Goal: Communication & Community: Answer question/provide support

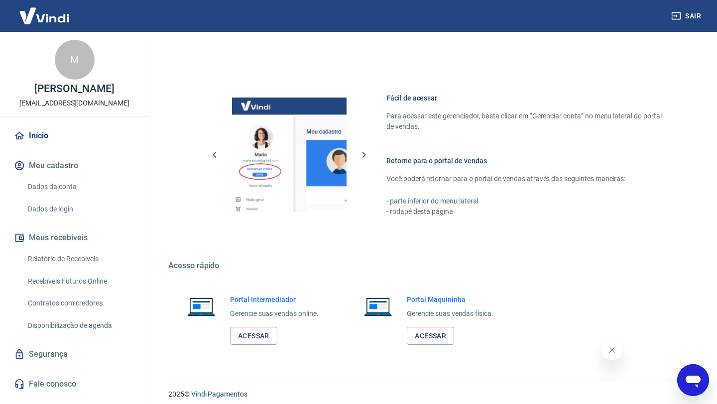
scroll to position [561, 0]
click at [691, 380] on icon "Abrir janela de mensagens" at bounding box center [692, 382] width 15 height 12
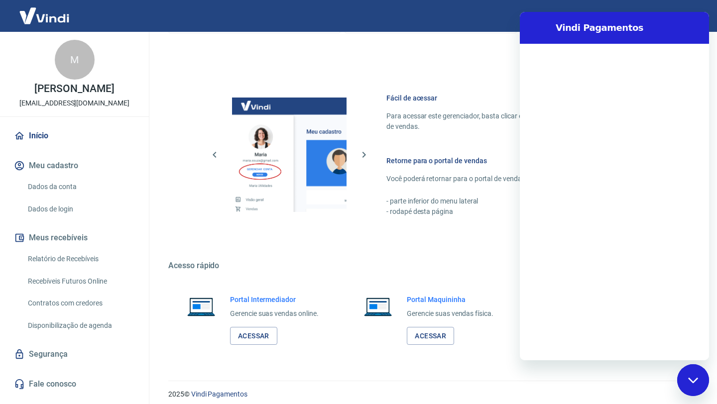
scroll to position [0, 0]
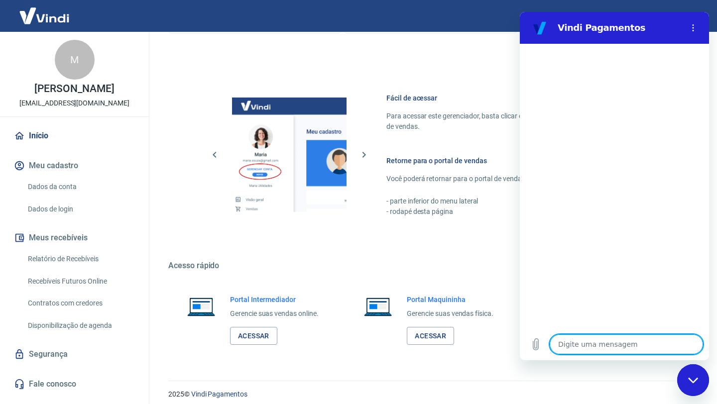
type textarea "B"
type textarea "x"
type textarea "Bo"
type textarea "x"
type textarea "Boa"
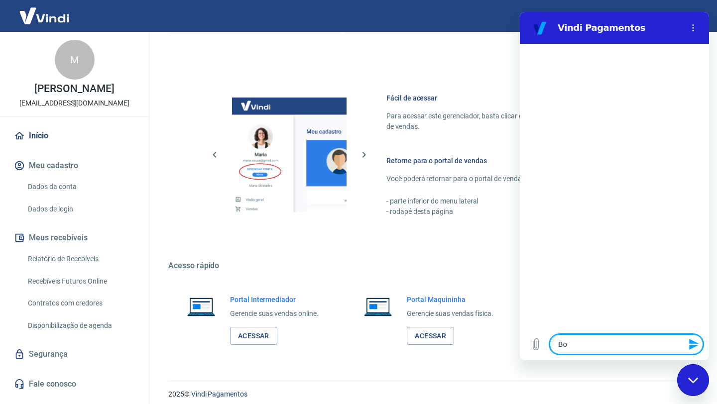
type textarea "x"
type textarea "Boa"
type textarea "x"
type textarea "Boa n"
type textarea "x"
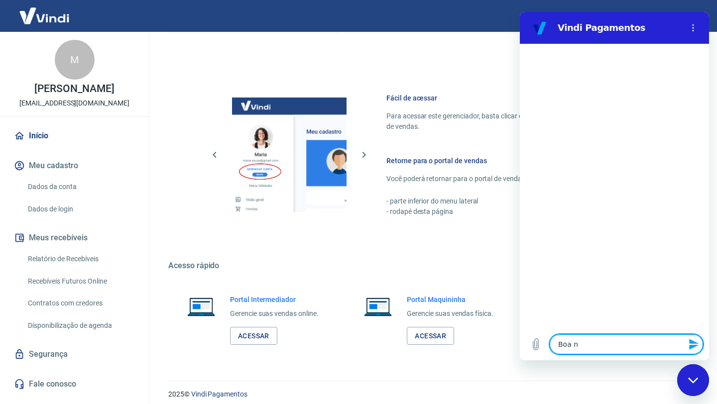
type textarea "Boa no"
type textarea "x"
type textarea "Boa noi"
type textarea "x"
type textarea "Boa noit"
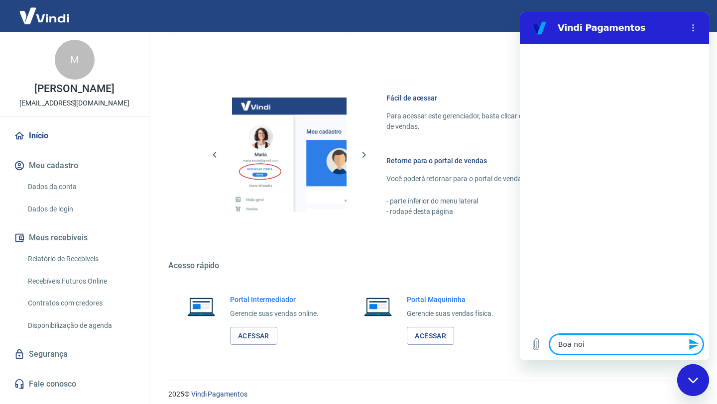
type textarea "x"
type textarea "Boa noite"
type textarea "x"
type textarea "Boa noite,"
type textarea "x"
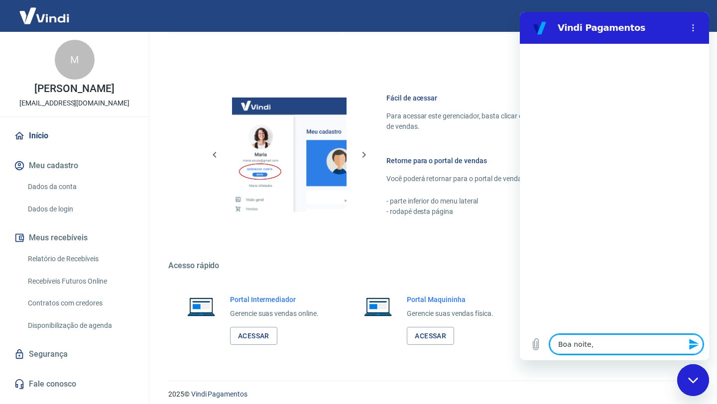
type textarea "Boa noite,"
type textarea "x"
type textarea "Boa noite, t"
type textarea "x"
type textarea "Boa noite, tu"
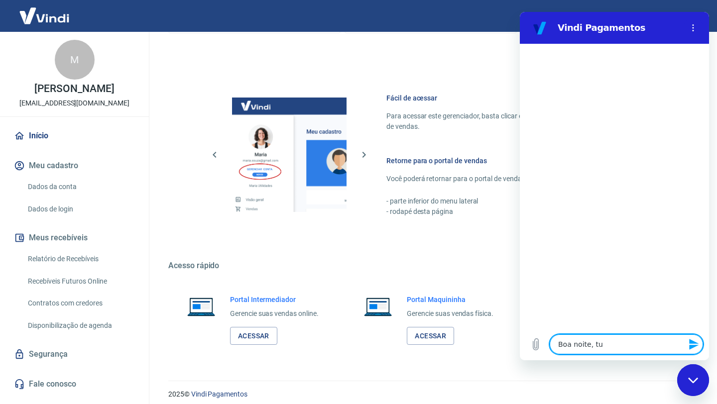
type textarea "x"
type textarea "Boa noite, tud"
type textarea "x"
type textarea "Boa noite, tudo"
type textarea "x"
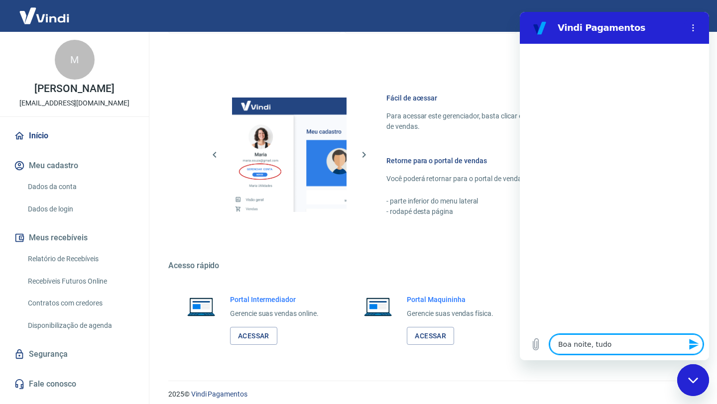
type textarea "Boa noite, tudo"
type textarea "x"
type textarea "Boa noite, tudo b"
type textarea "x"
type textarea "Boa noite, tudo be"
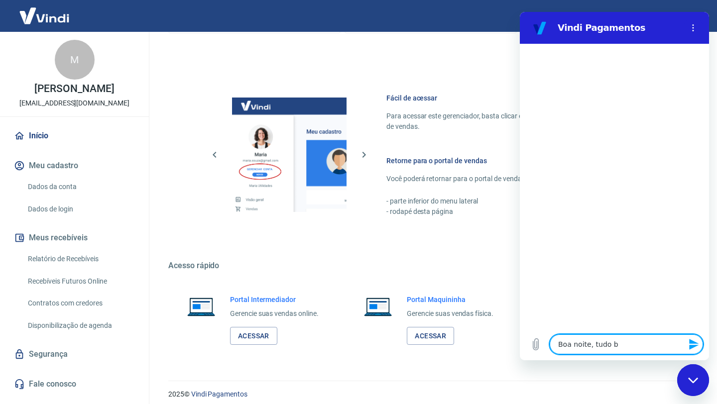
type textarea "x"
type textarea "Boa noite, tudo bem"
type textarea "x"
type textarea "Boa noite, tudo bem?"
type textarea "x"
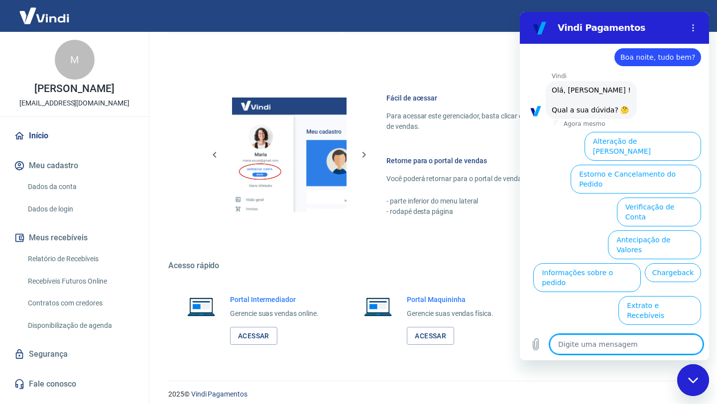
scroll to position [23, 0]
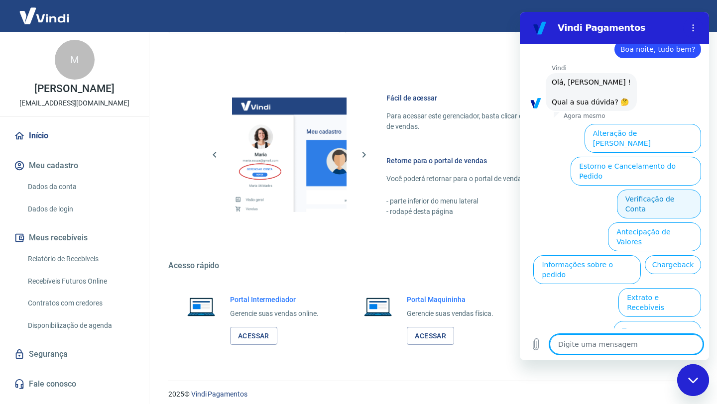
click at [628, 190] on button "Verificação de Conta" at bounding box center [659, 204] width 84 height 29
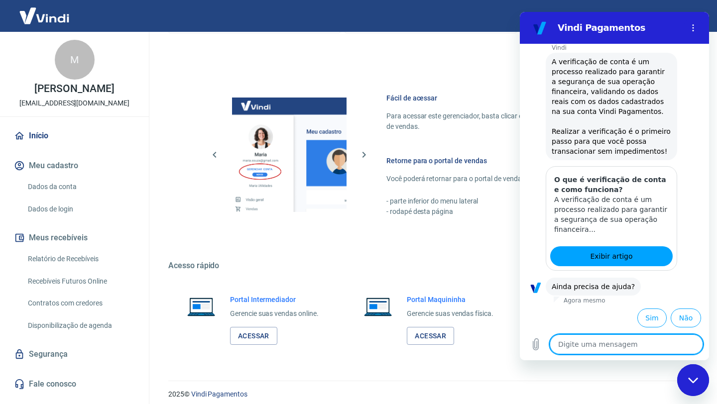
scroll to position [122, 0]
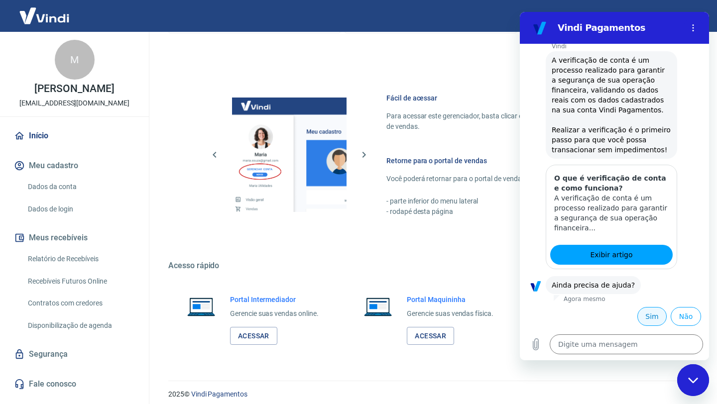
click at [643, 316] on button "Sim" at bounding box center [651, 316] width 29 height 19
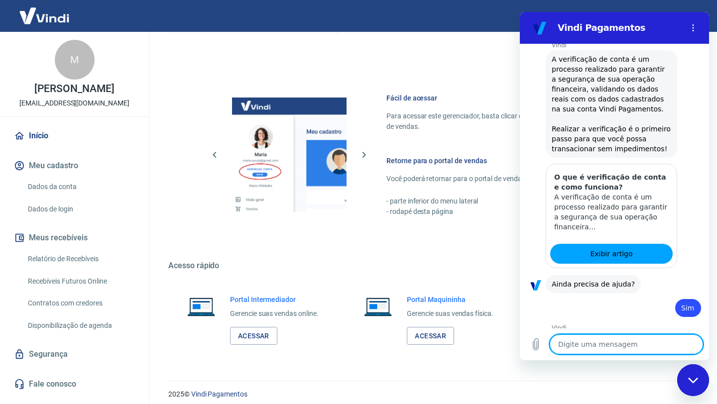
type textarea "x"
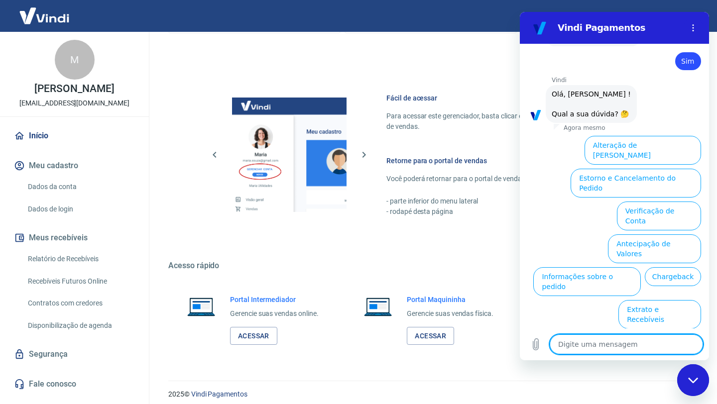
scroll to position [382, 0]
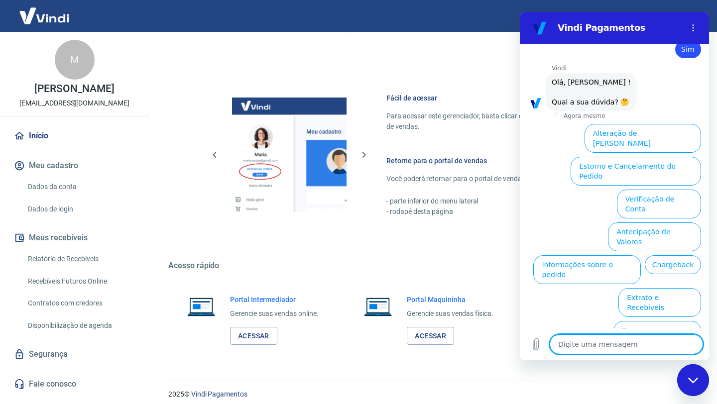
type textarea "f"
type textarea "x"
type textarea "fa"
type textarea "x"
type textarea "fal"
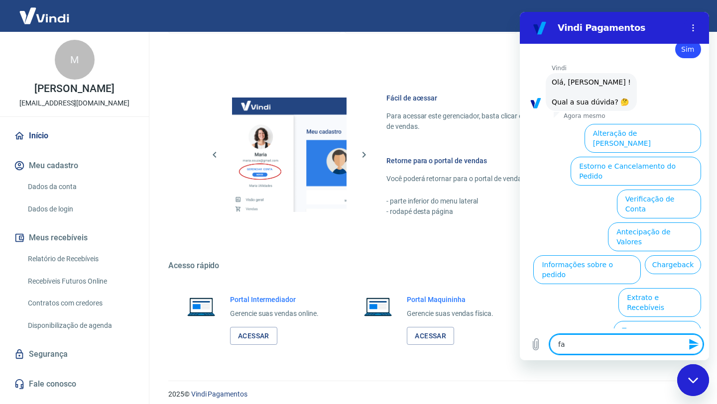
type textarea "x"
type textarea "fala"
type textarea "x"
type textarea "falar"
type textarea "x"
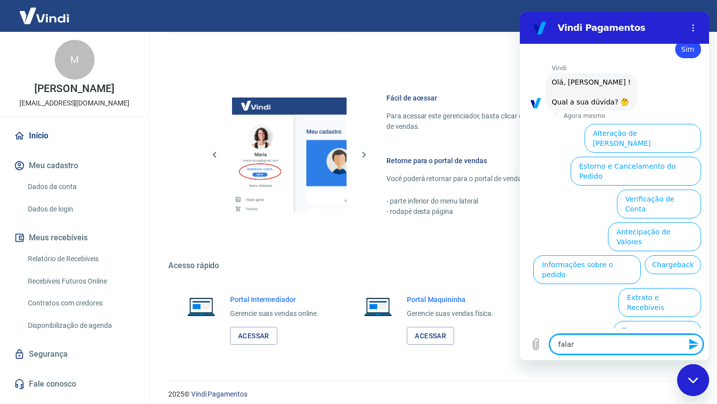
type textarea "falar"
type textarea "x"
type textarea "falar c"
type textarea "x"
type textarea "falar co"
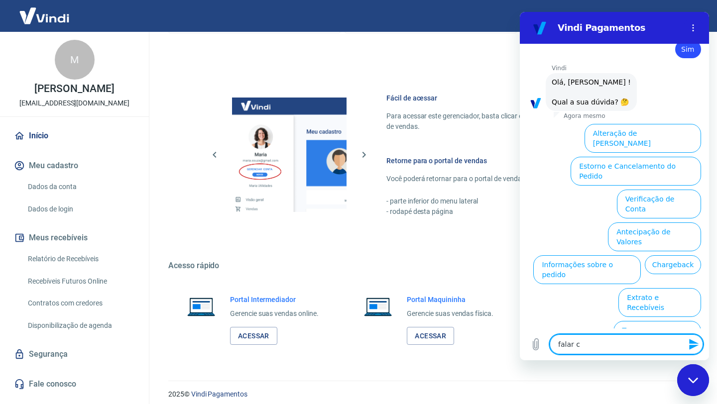
type textarea "x"
type textarea "falar com"
type textarea "x"
type textarea "falar com"
type textarea "x"
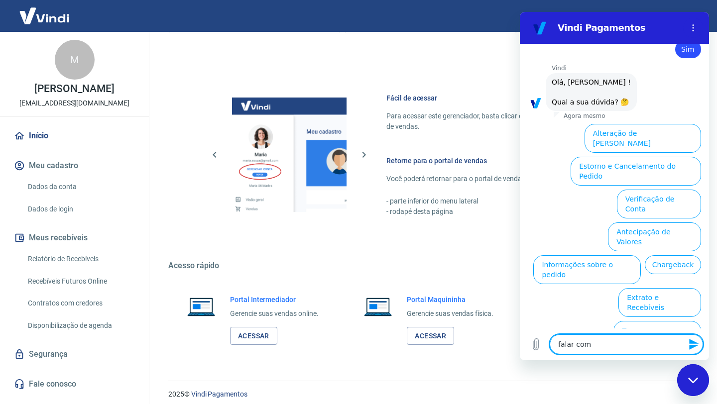
type textarea "falar com u"
type textarea "x"
type textarea "falar com um"
type textarea "x"
type textarea "falar com um"
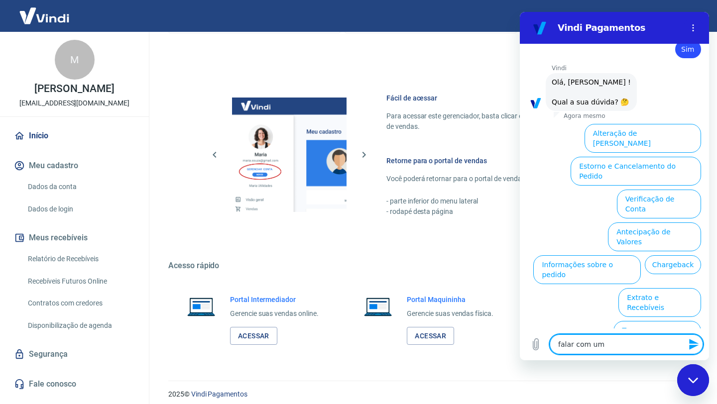
type textarea "x"
type textarea "falar com um e"
type textarea "x"
type textarea "falar com um es"
type textarea "x"
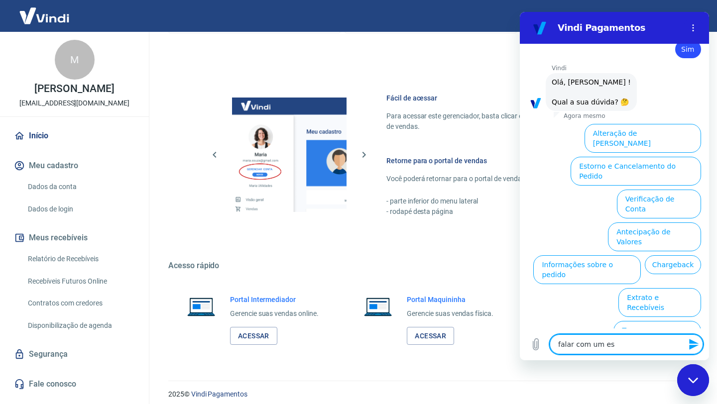
type textarea "falar com um esp"
type textarea "x"
type textarea "falar com um espe"
type textarea "x"
type textarea "falar com um espec"
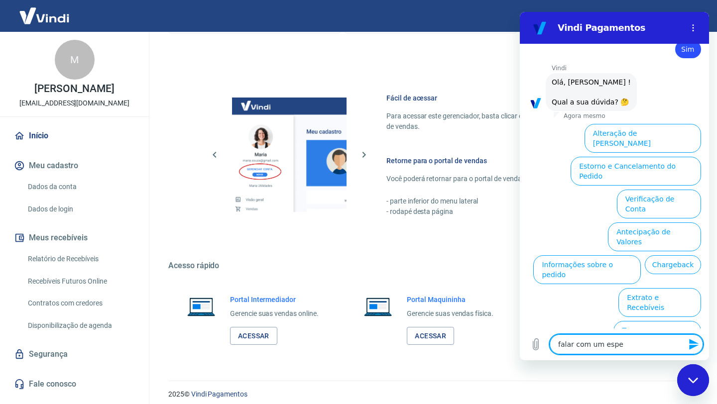
type textarea "x"
type textarea "falar com um especi"
type textarea "x"
type textarea "falar com um especia"
type textarea "x"
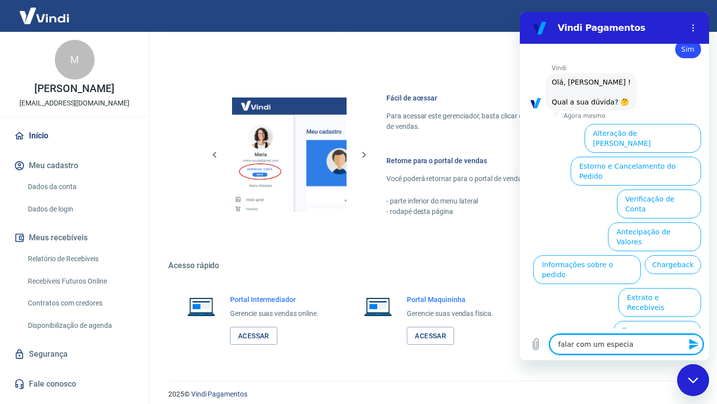
type textarea "falar com um especial"
type textarea "x"
type textarea "falar com um especiali"
type textarea "x"
type textarea "falar com um especialis"
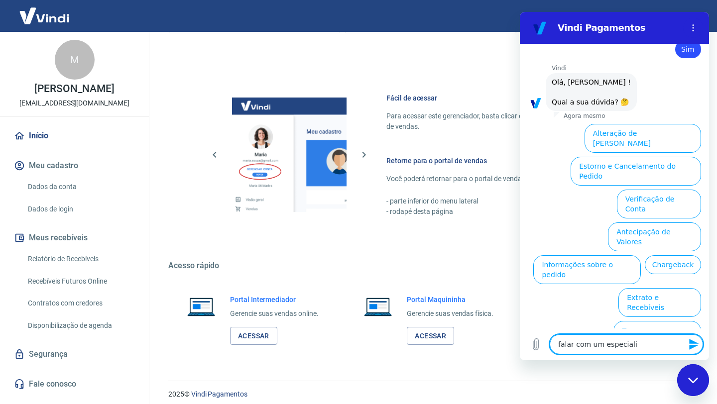
type textarea "x"
type textarea "falar com um especialist"
type textarea "x"
type textarea "falar com um especialista"
type textarea "x"
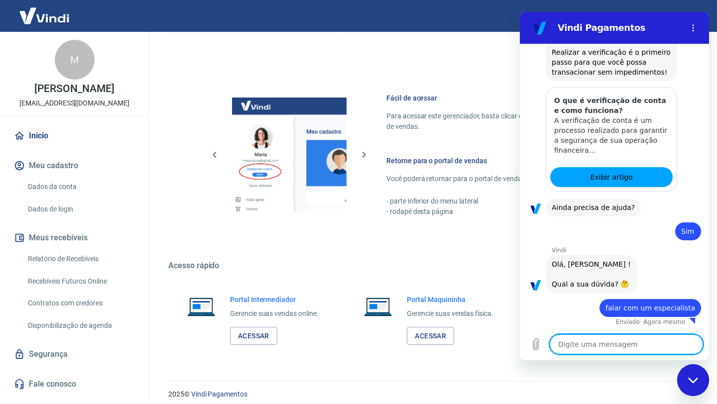
type textarea "x"
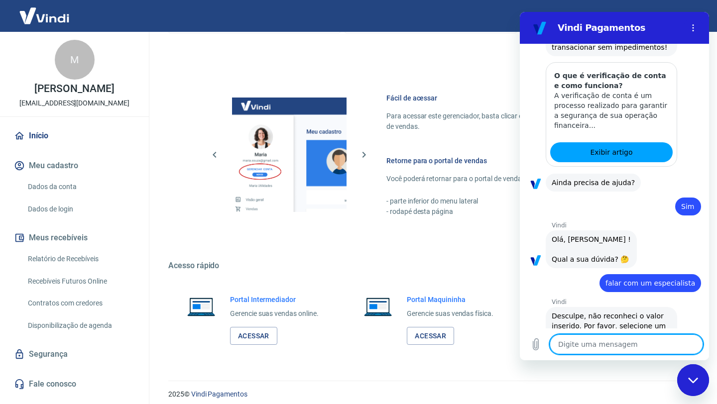
scroll to position [252, 0]
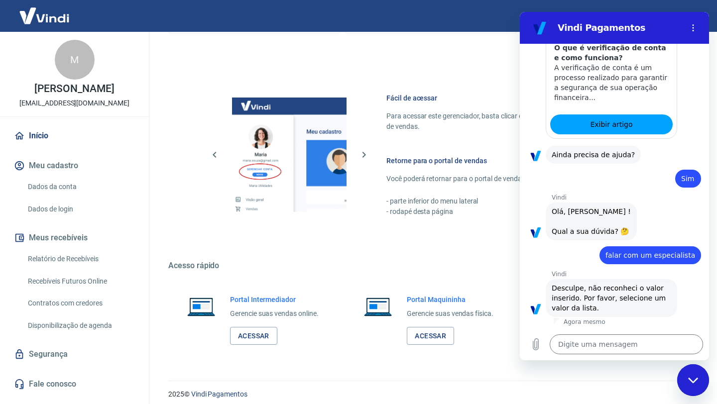
click at [600, 302] on div "Vindi diz: Desculpe, não reconheci o valor inserido. Por favor, selecione um va…" at bounding box center [610, 298] width 131 height 38
click at [537, 309] on figure at bounding box center [535, 309] width 16 height 16
click at [591, 296] on span "Desculpe, não reconheci o valor inserido. Por favor, selecione um valor da list…" at bounding box center [609, 298] width 116 height 28
click at [593, 349] on textarea at bounding box center [625, 344] width 153 height 20
type textarea "f"
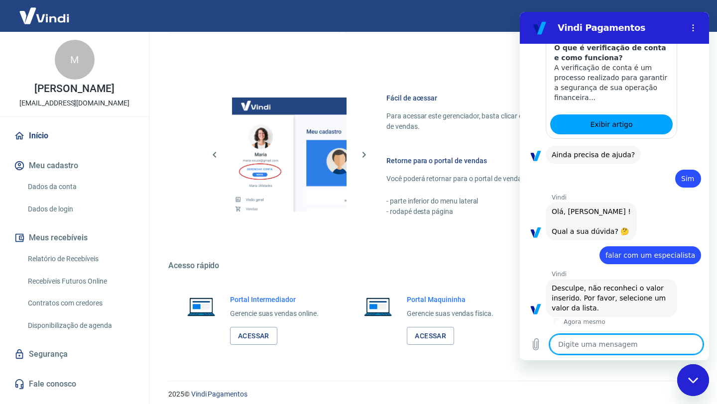
type textarea "x"
type textarea "fal"
type textarea "x"
type textarea "fala"
type textarea "x"
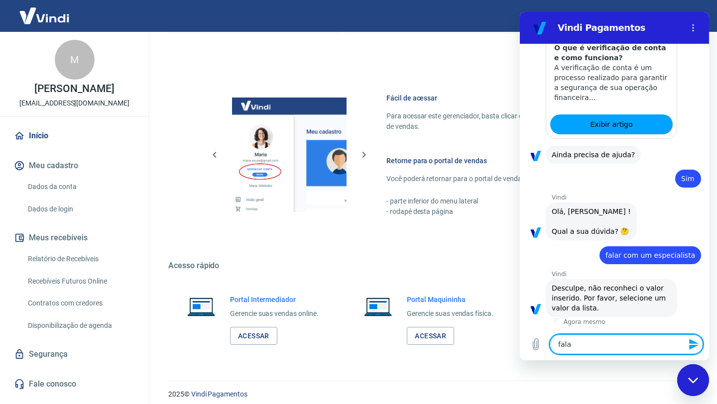
type textarea "falar"
type textarea "x"
type textarea "falar"
type textarea "x"
type textarea "falar c"
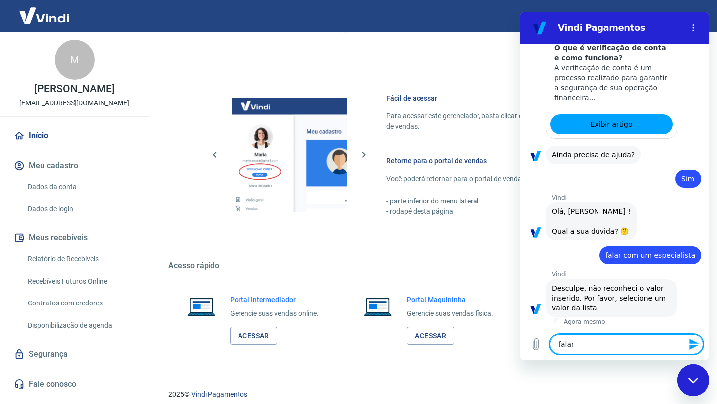
type textarea "x"
type textarea "falar co"
type textarea "x"
type textarea "falar com"
type textarea "x"
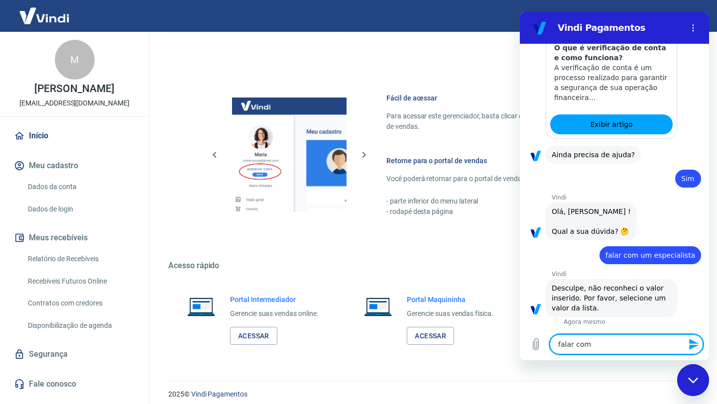
type textarea "falar com"
type textarea "x"
type textarea "falar com u"
type textarea "x"
type textarea "falar com um"
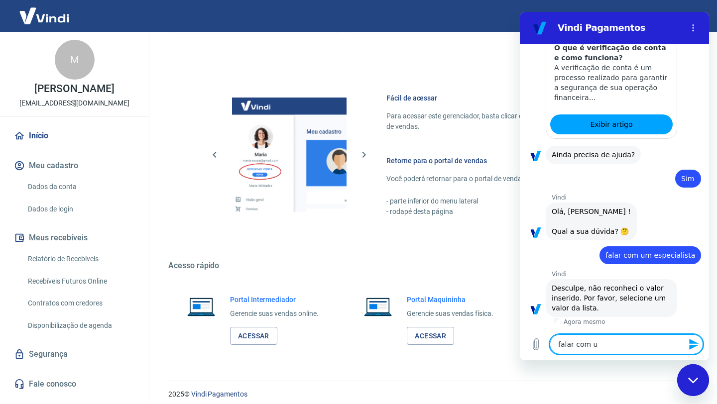
type textarea "x"
type textarea "falar com um"
type textarea "x"
type textarea "falar com um e"
type textarea "x"
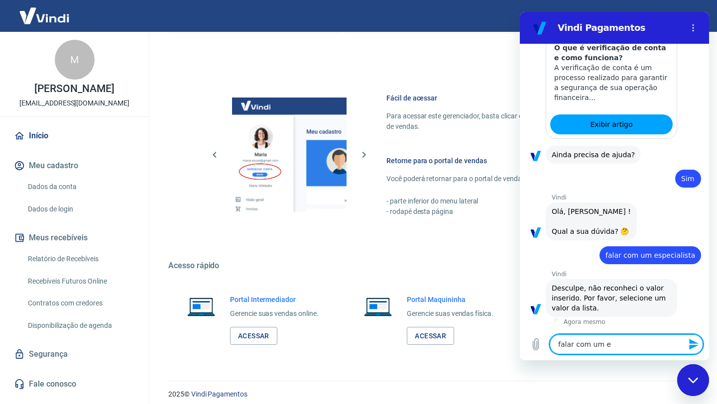
type textarea "falar com um es"
type textarea "x"
type textarea "falar com um esp"
type textarea "x"
type textarea "falar com um espe"
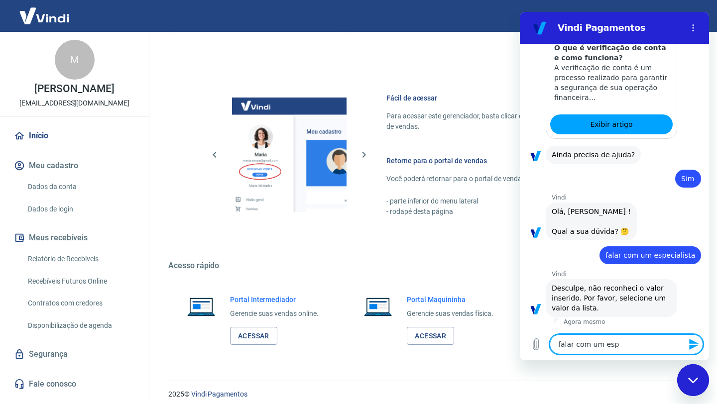
type textarea "x"
type textarea "falar com um espec"
type textarea "x"
type textarea "falar com um especi"
type textarea "x"
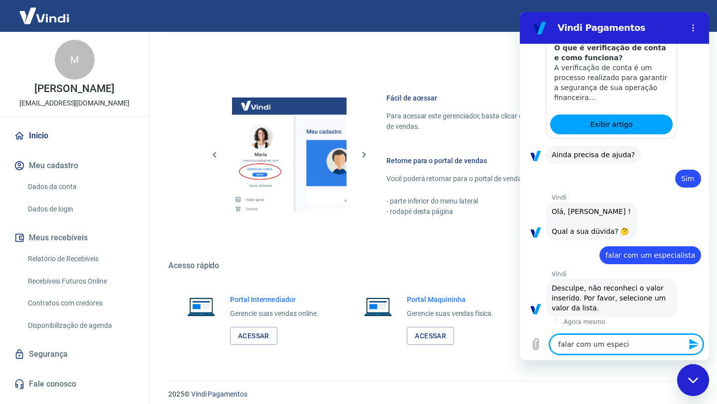
type textarea "falar com um especia"
type textarea "x"
type textarea "falar com um especial"
type textarea "x"
type textarea "falar com um especiali"
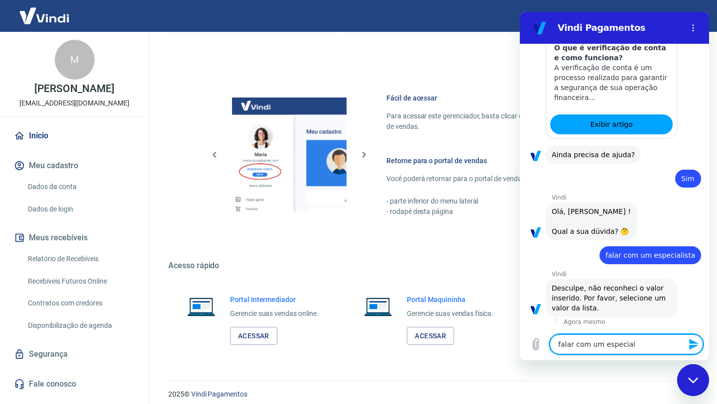
type textarea "x"
type textarea "falar com um especialis"
type textarea "x"
type textarea "falar com um especialist"
type textarea "x"
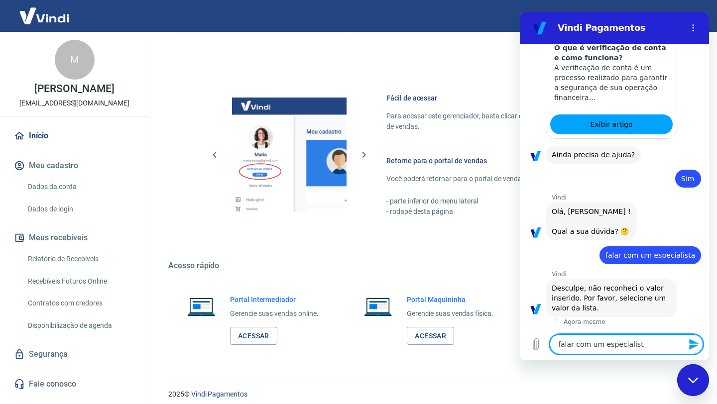
type textarea "falar com um especialista"
type textarea "x"
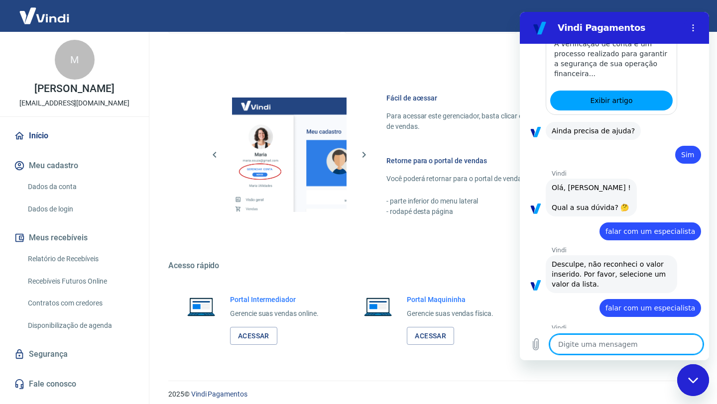
type textarea "x"
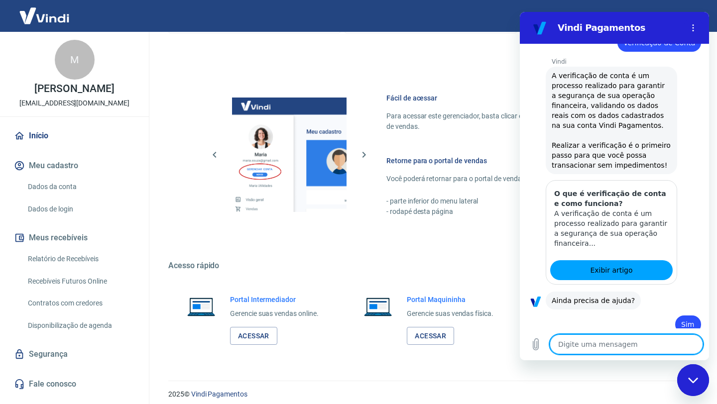
scroll to position [329, 0]
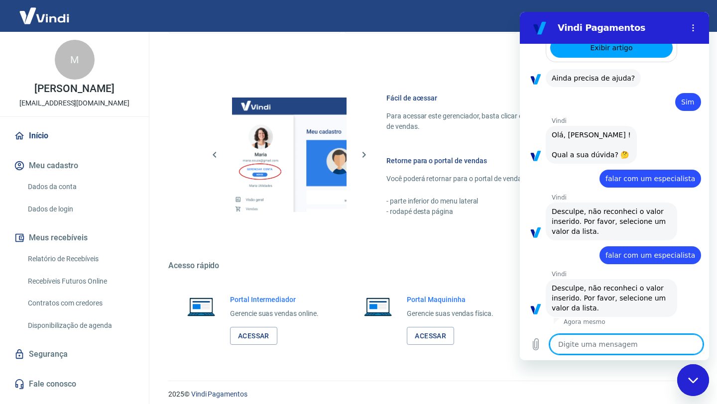
type textarea "m"
type textarea "x"
type textarea "me"
type textarea "x"
type textarea "me"
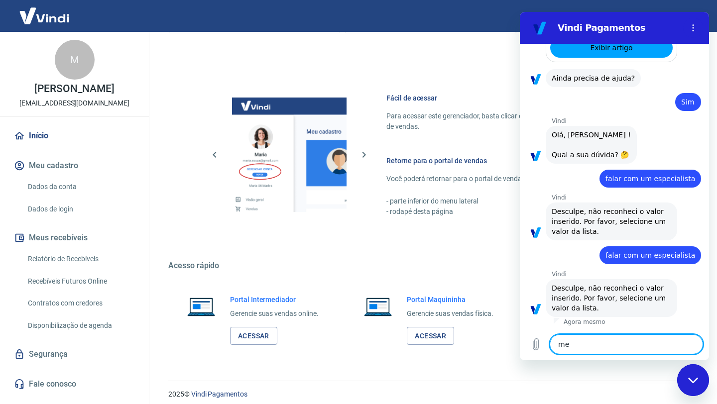
type textarea "x"
type textarea "me e"
type textarea "x"
type textarea "me en"
type textarea "x"
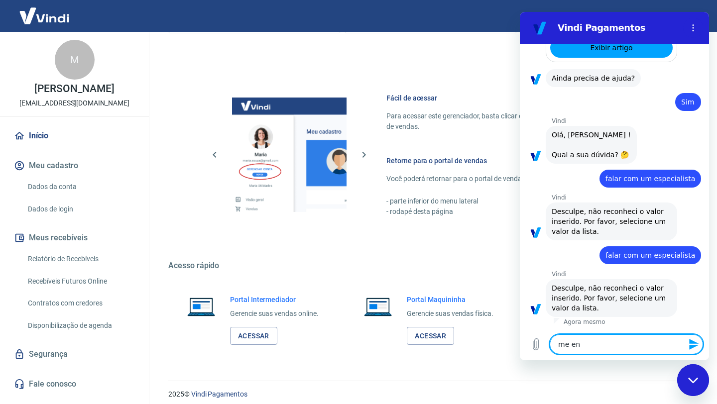
type textarea "me env"
type textarea "x"
type textarea "me envi"
type textarea "x"
type textarea "me envie"
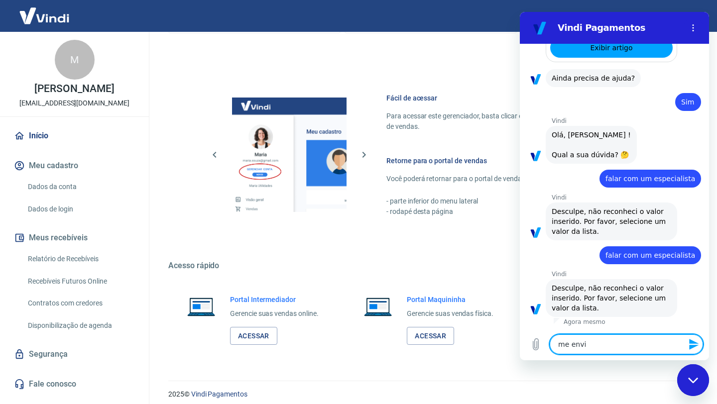
type textarea "x"
type textarea "me envie"
type textarea "x"
type textarea "me envie n"
type textarea "x"
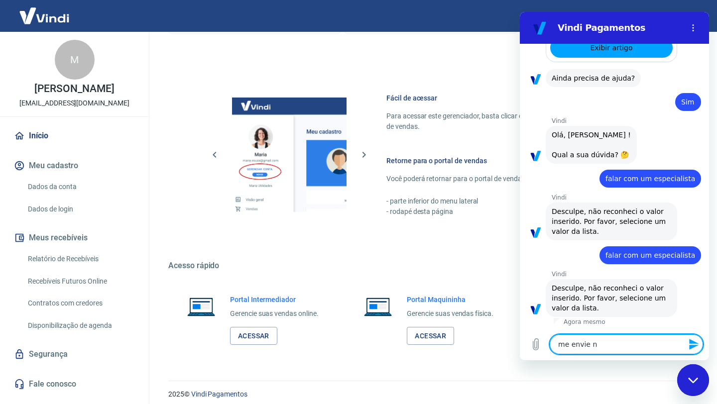
type textarea "me envie no"
type textarea "x"
type textarea "me envie nov"
type textarea "x"
type textarea "me envie nova"
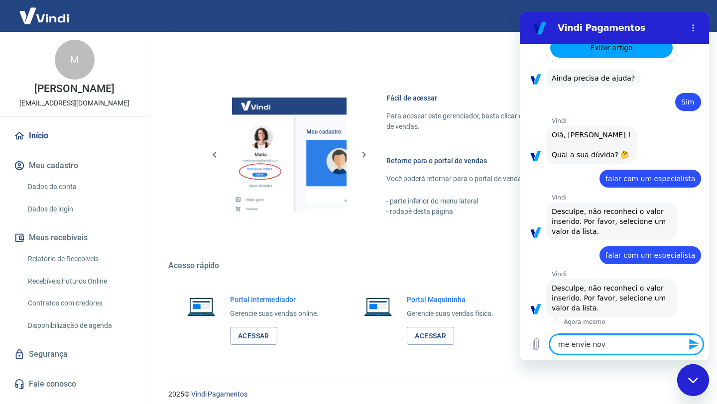
type textarea "x"
type textarea "me envie novam"
type textarea "x"
type textarea "me envie novame"
type textarea "x"
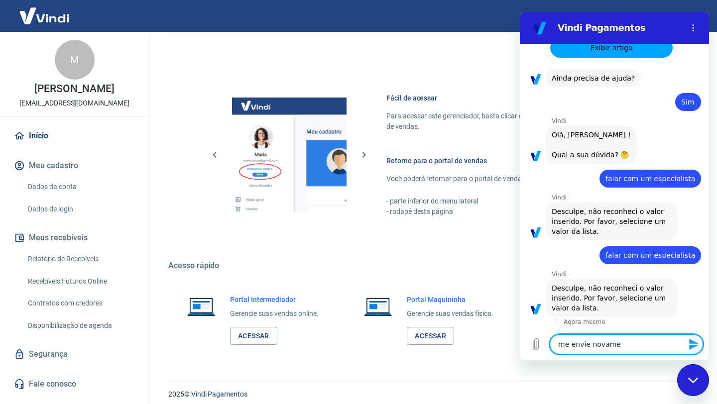
type textarea "me envie novamen"
type textarea "x"
type textarea "me envie novament"
type textarea "x"
type textarea "me envie novamente"
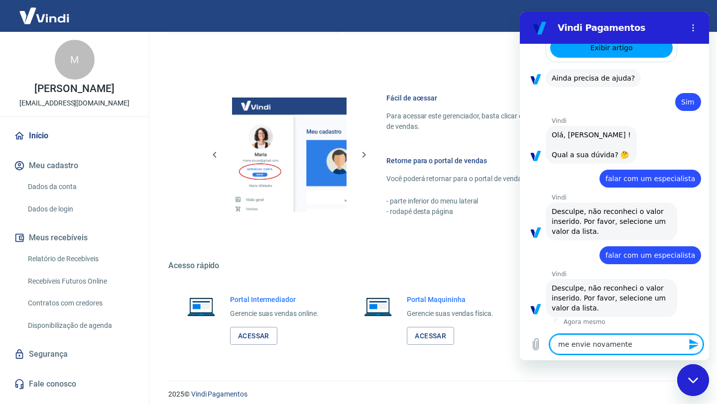
type textarea "x"
type textarea "me envie novamente"
type textarea "x"
type textarea "me envie novamente p"
type textarea "x"
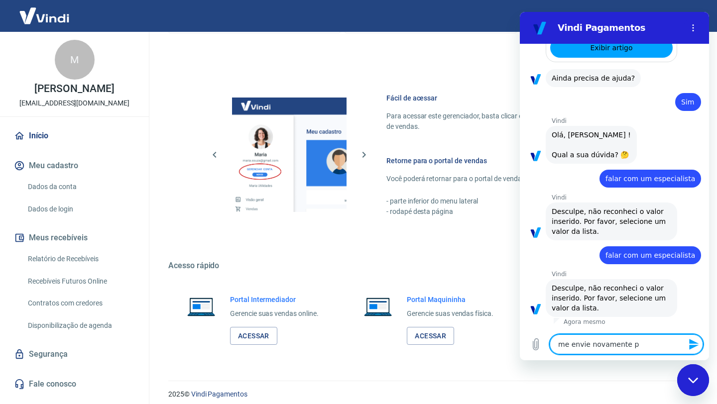
type textarea "me envie novamente po"
type textarea "x"
type textarea "me envie novamente por"
type textarea "x"
type textarea "me envie novamente por"
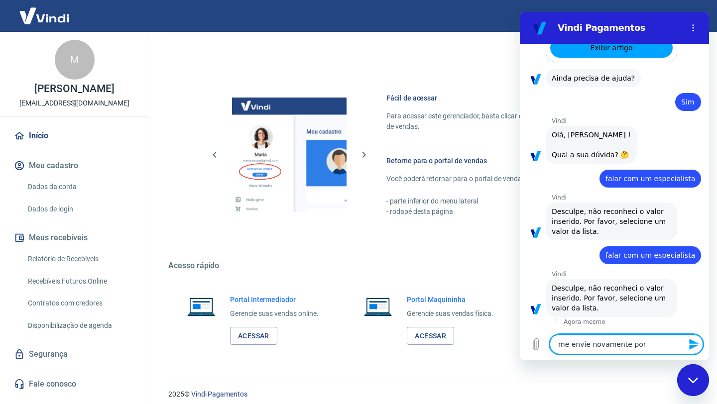
type textarea "x"
type textarea "me envie novamente por f"
type textarea "x"
type textarea "me envie novamente por fa"
type textarea "x"
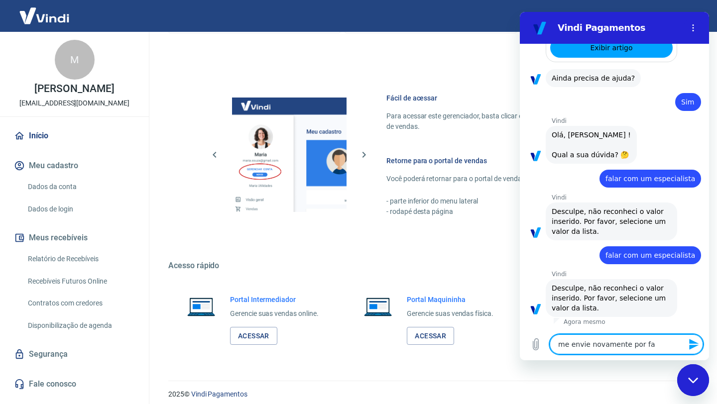
type textarea "me envie novamente por fav"
type textarea "x"
type textarea "me envie novamente por favo"
type textarea "x"
type textarea "me envie novamente por favor"
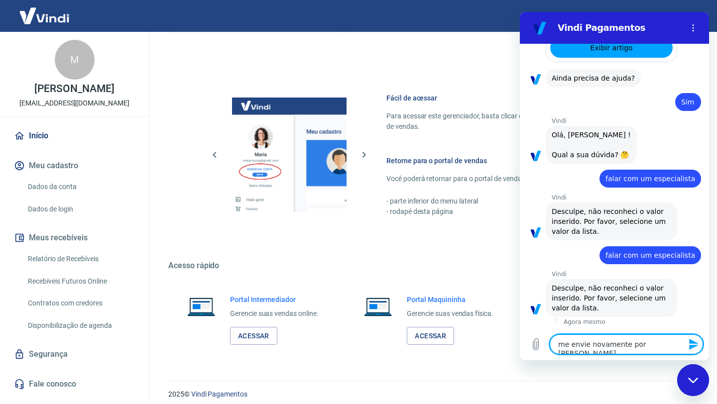
type textarea "x"
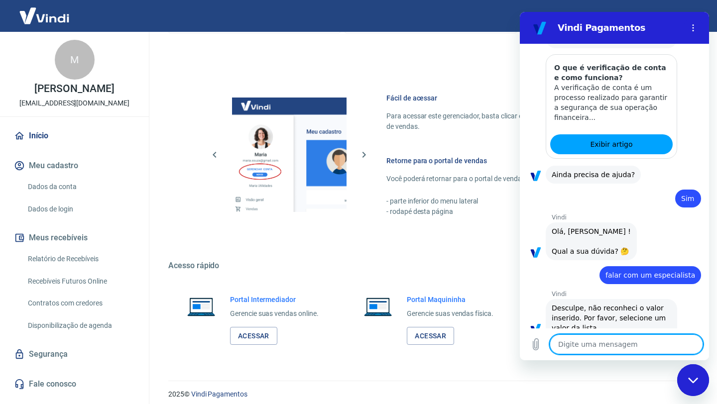
scroll to position [0, 0]
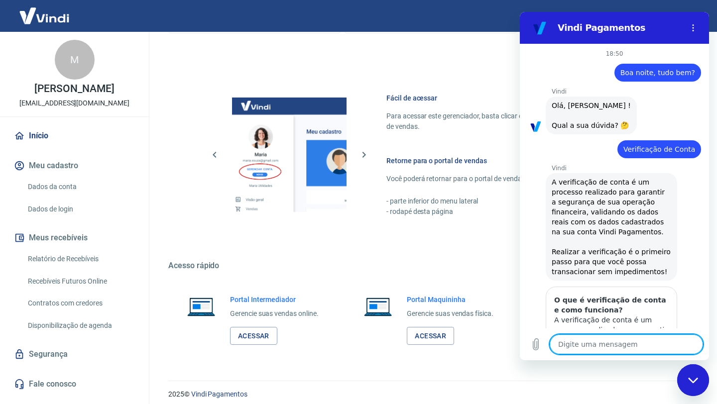
click at [595, 190] on span "A verificação de conta é um processo realizado para garantir a segurança de sua…" at bounding box center [611, 227] width 121 height 98
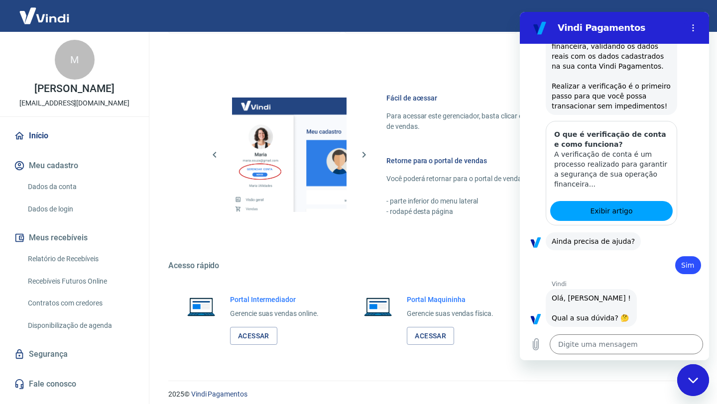
scroll to position [406, 0]
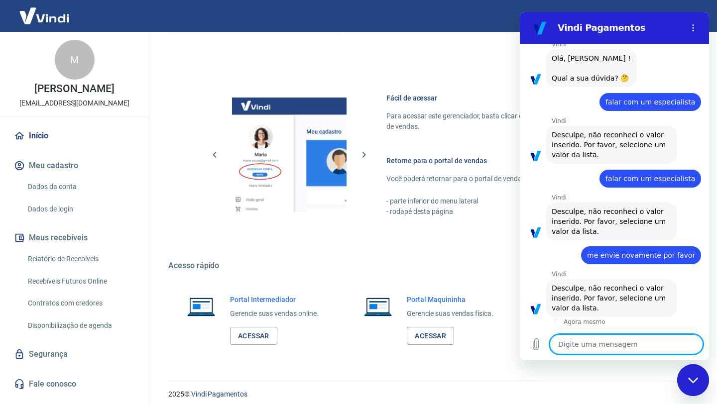
click at [598, 343] on textarea at bounding box center [625, 344] width 153 height 20
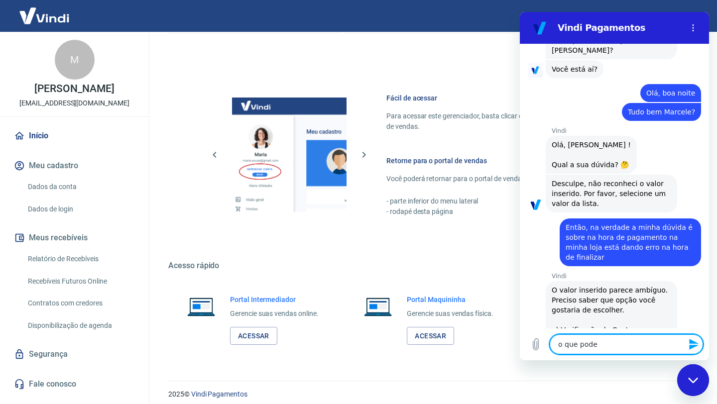
scroll to position [827, 0]
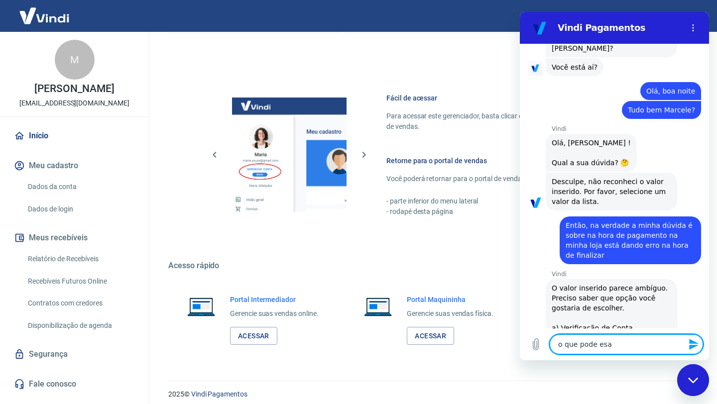
drag, startPoint x: 617, startPoint y: 339, endPoint x: 520, endPoint y: 346, distance: 97.3
click at [520, 346] on div "Digite uma mensagem o que pode esa x" at bounding box center [614, 344] width 189 height 32
drag, startPoint x: 618, startPoint y: 340, endPoint x: 514, endPoint y: 338, distance: 104.0
click html "Vindi Pagamentos 18:50 diz: Boa noite, tudo bem? Enviado · 18:50 Vindi Vindi di…"
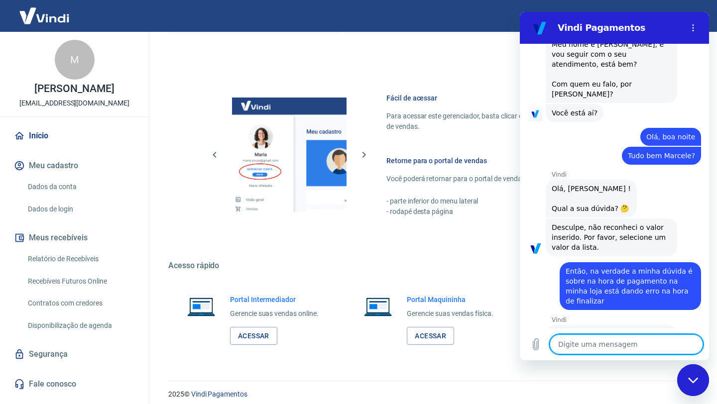
scroll to position [783, 0]
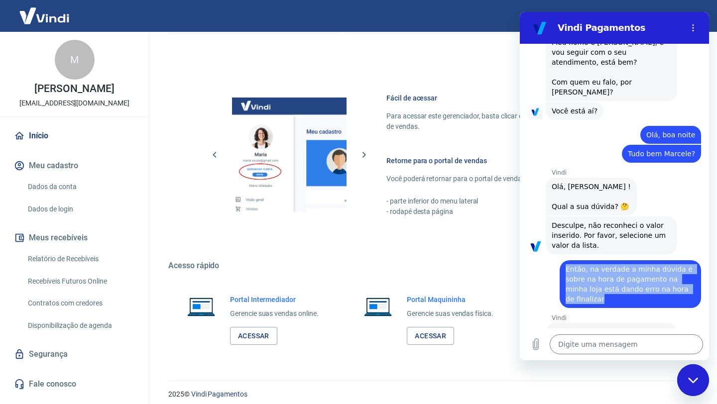
drag, startPoint x: 564, startPoint y: 250, endPoint x: 692, endPoint y: 273, distance: 129.9
click at [694, 271] on div "diz: Então, na verdade a minha dúvida é sobre na hora de pagamento na minha loj…" at bounding box center [629, 284] width 141 height 48
copy span "Então, na verdade a minha dúvida é sobre na hora de pagamento na minha loja est…"
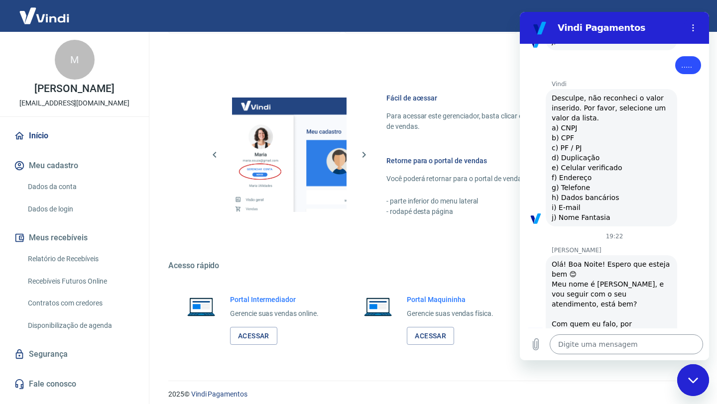
click at [591, 348] on textarea at bounding box center [625, 344] width 153 height 20
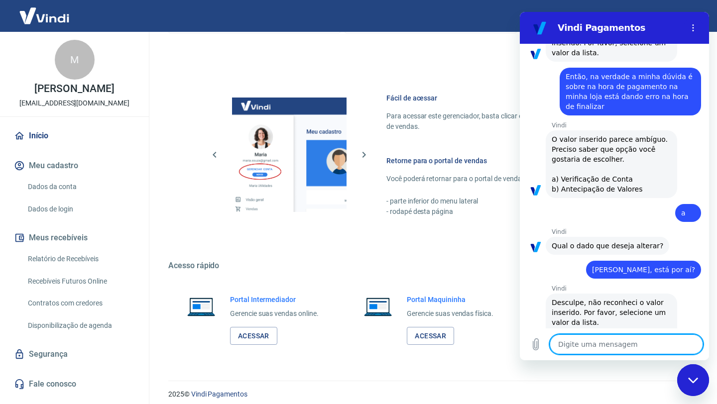
scroll to position [949, 0]
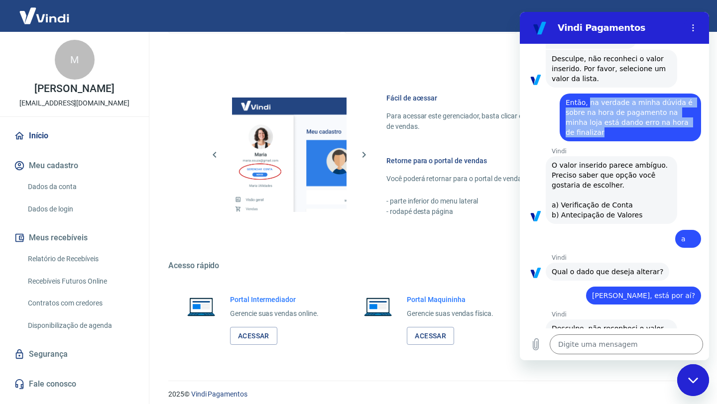
drag, startPoint x: 588, startPoint y: 80, endPoint x: 693, endPoint y: 105, distance: 108.5
click at [693, 105] on div "diz: Então, na verdade a minha dúvida é sobre na hora de pagamento na minha loj…" at bounding box center [629, 118] width 141 height 48
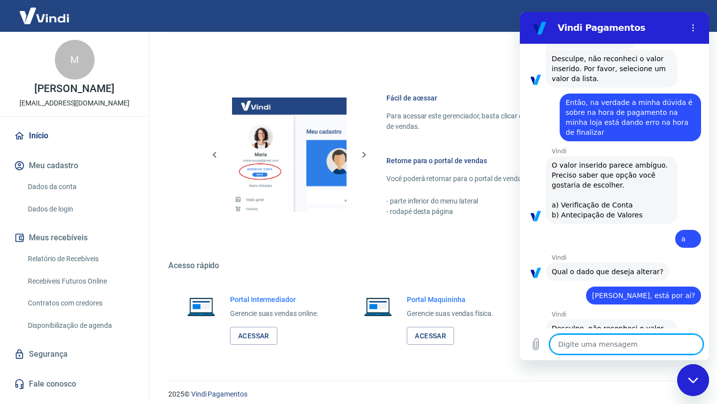
click at [622, 352] on textarea at bounding box center [625, 344] width 153 height 20
paste textarea "Modelos demais"
drag, startPoint x: 615, startPoint y: 345, endPoint x: 530, endPoint y: 344, distance: 84.6
click at [530, 344] on div "Digite uma mensagem Modelos demais x" at bounding box center [614, 344] width 189 height 32
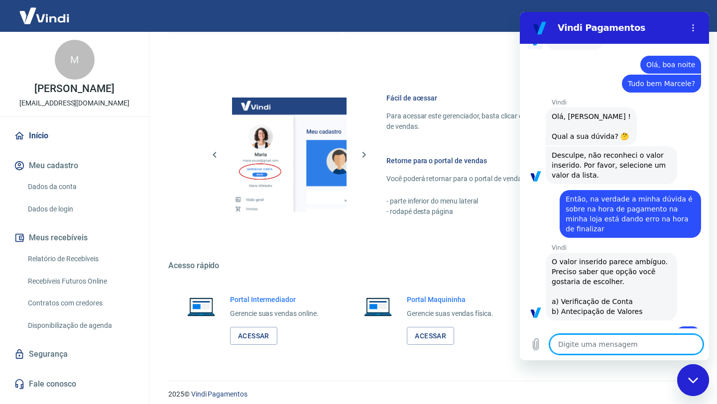
scroll to position [852, 0]
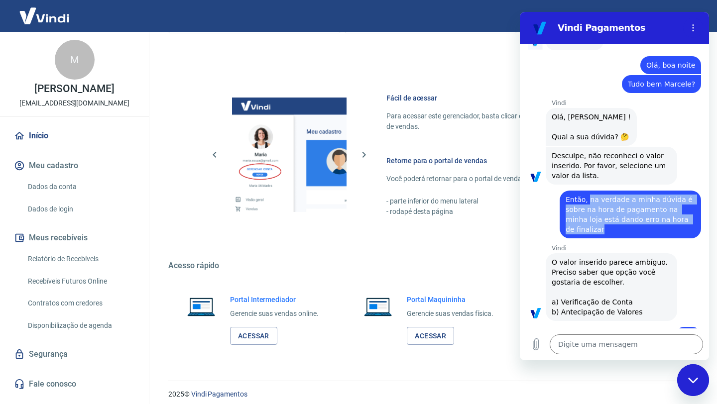
drag, startPoint x: 588, startPoint y: 181, endPoint x: 692, endPoint y: 201, distance: 106.0
click at [693, 201] on div "diz: Então, na verdade a minha dúvida é sobre na hora de pagamento na minha loj…" at bounding box center [629, 215] width 141 height 48
copy span "na verdade a minha dúvida é sobre na hora de pagamento na minha loja está dando…"
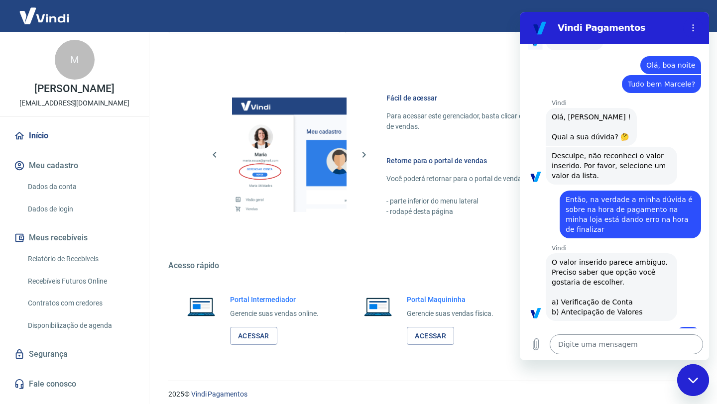
click at [595, 348] on textarea at bounding box center [625, 344] width 153 height 20
paste textarea "na verdade a minha dúvida é sobre na hora de pagamento na minha loja está dando…"
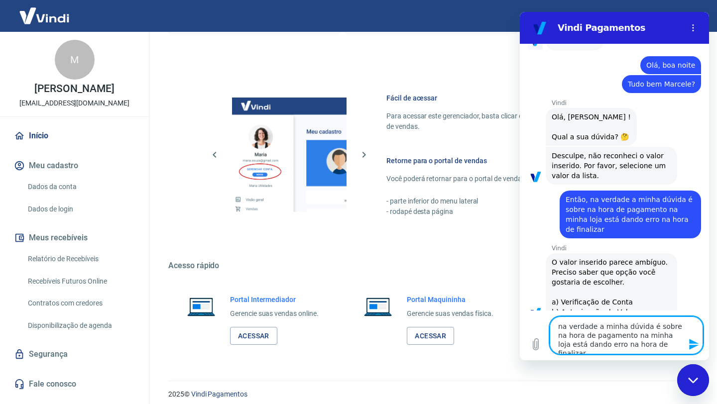
click at [561, 327] on textarea "na verdade a minha dúvida é sobre na hora de pagamento na minha loja está dando…" at bounding box center [625, 335] width 153 height 38
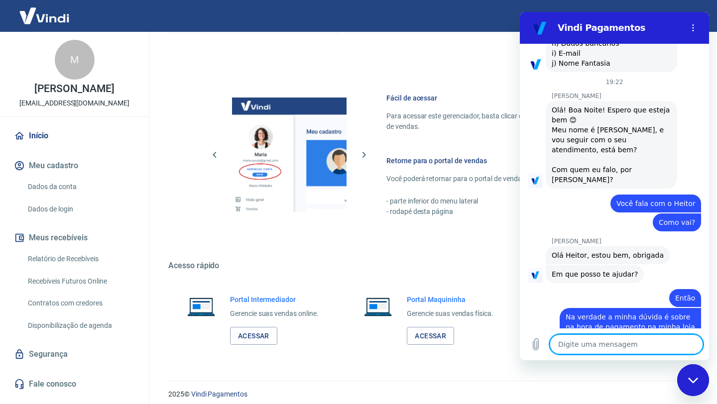
scroll to position [1532, 0]
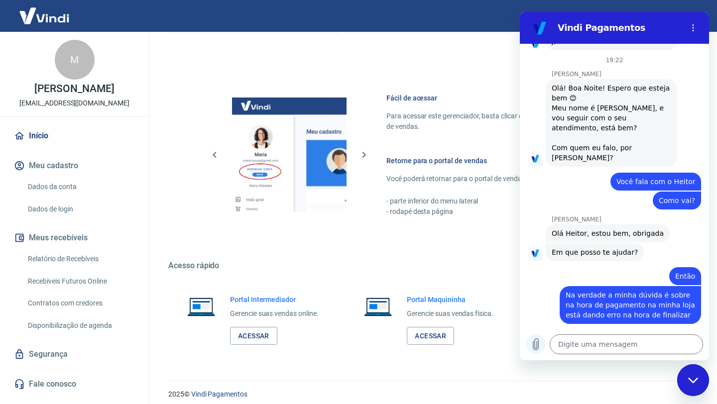
click at [537, 345] on icon "Carregar arquivo" at bounding box center [535, 344] width 5 height 11
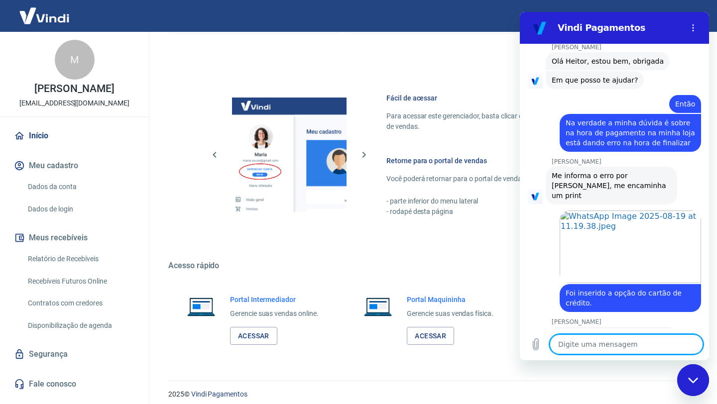
scroll to position [1706, 0]
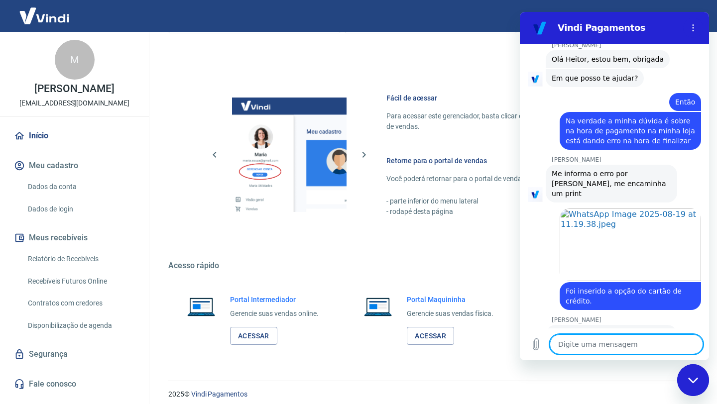
click at [658, 364] on link "[DOMAIN_NAME]" at bounding box center [662, 368] width 66 height 8
click at [571, 350] on textarea at bounding box center [625, 344] width 153 height 20
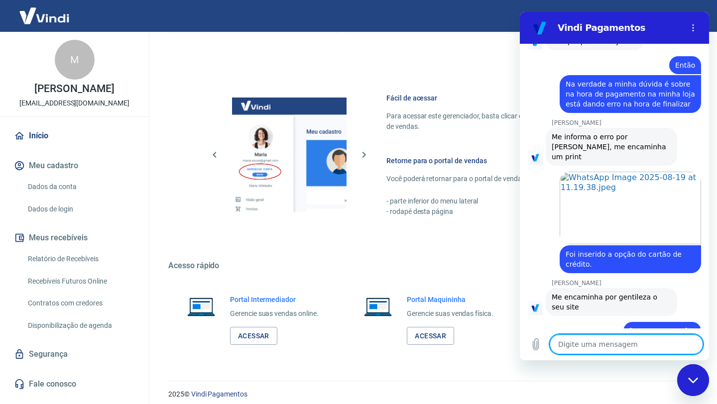
scroll to position [1745, 0]
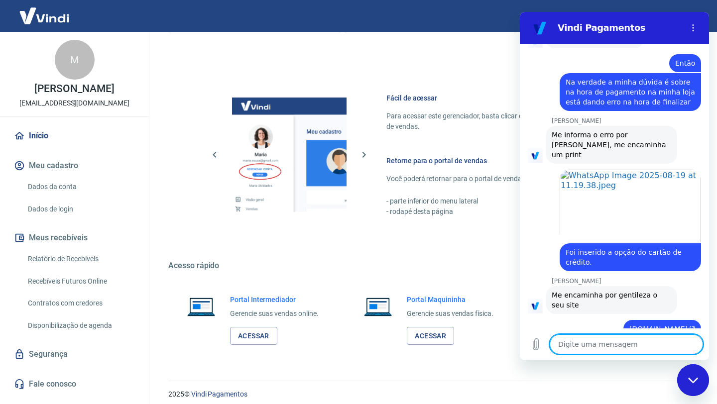
click at [685, 385] on div "Fechar janela de mensagens" at bounding box center [693, 380] width 30 height 30
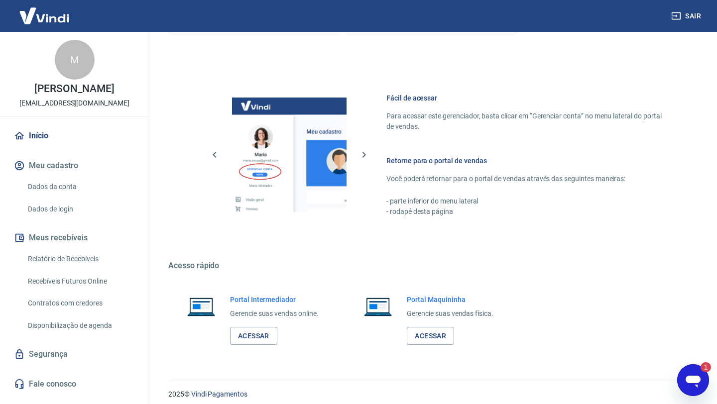
scroll to position [0, 0]
click at [692, 375] on icon "Abrir janela de mensagens, 2 mensagens não lidas" at bounding box center [693, 380] width 18 height 18
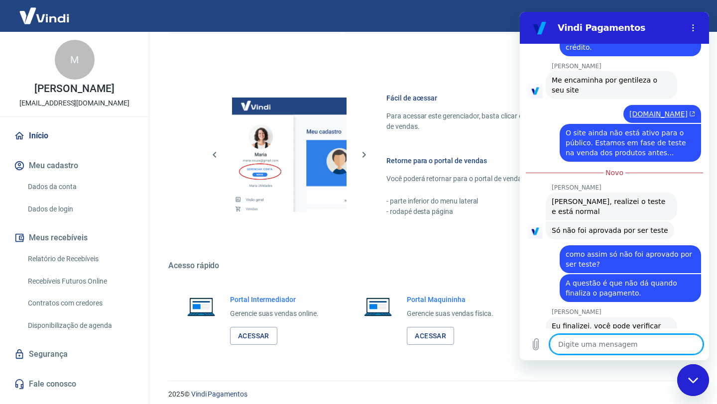
scroll to position [1962, 0]
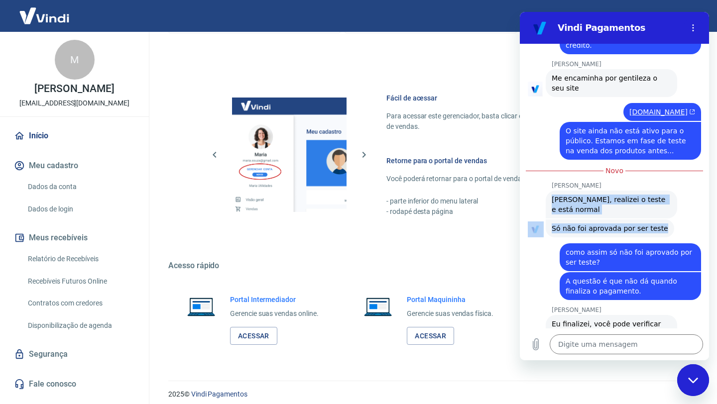
drag, startPoint x: 550, startPoint y: 139, endPoint x: 666, endPoint y: 161, distance: 117.9
click at [666, 161] on div "18:50 diz: Boa noite, tudo bem? Enviado · 18:50 Vindi Vindi diz: Olá, Maira Lea…" at bounding box center [614, 186] width 189 height 285
copy div "Heitor, realizei o teste e está normal 19:38 Marcele dos Santos diz: Só não foi…"
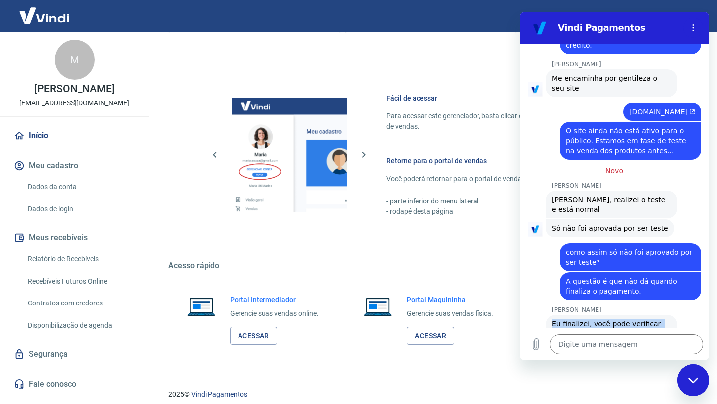
drag, startPoint x: 551, startPoint y: 255, endPoint x: 592, endPoint y: 288, distance: 52.4
click at [592, 315] on div "Marcele dos Santos diz: Eu finalizei, você pode verificar em suas vendas, mas c…" at bounding box center [610, 339] width 131 height 48
copy span "Eu finalizei, você pode verificar em suas vendas, mas como realizei o teste, nã…"
click at [85, 261] on link "Relatório de Recebíveis" at bounding box center [80, 259] width 113 height 20
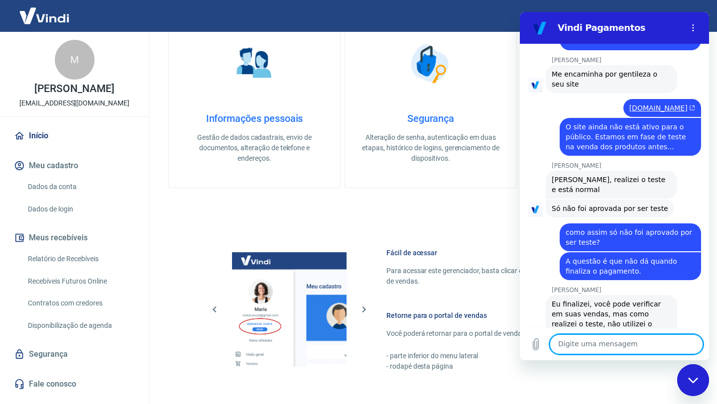
scroll to position [568, 0]
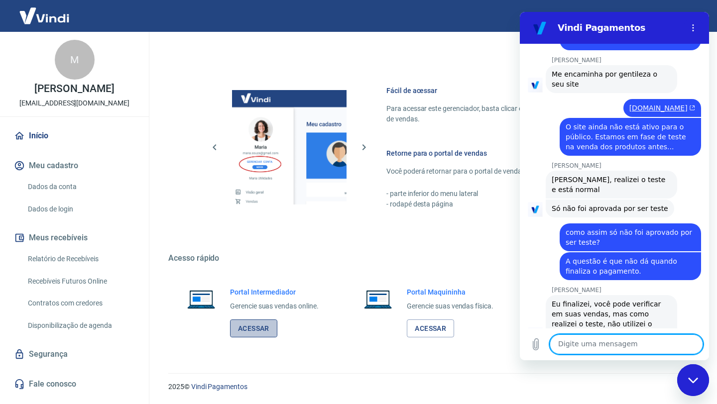
click at [264, 330] on link "Acessar" at bounding box center [253, 328] width 47 height 18
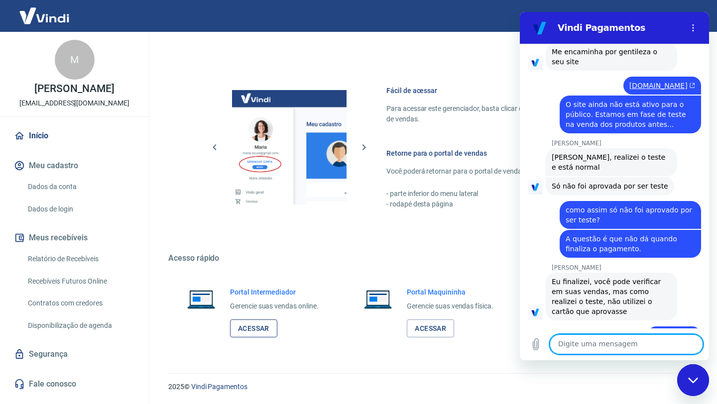
scroll to position [1173, 0]
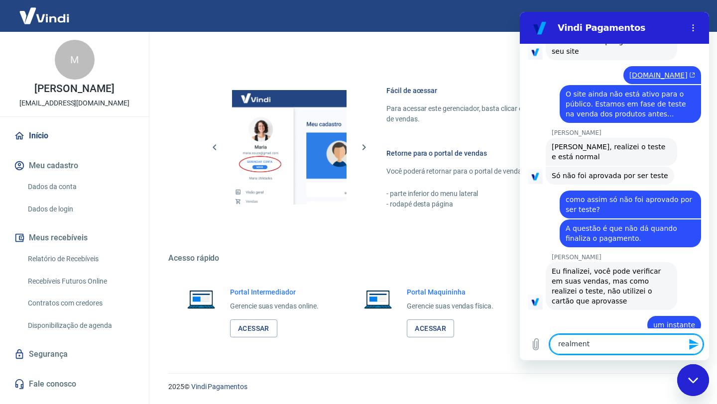
type textarea "realmente"
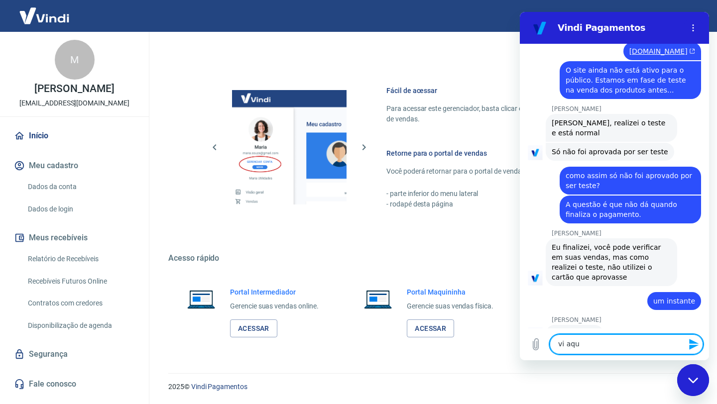
type textarea "vi aqui"
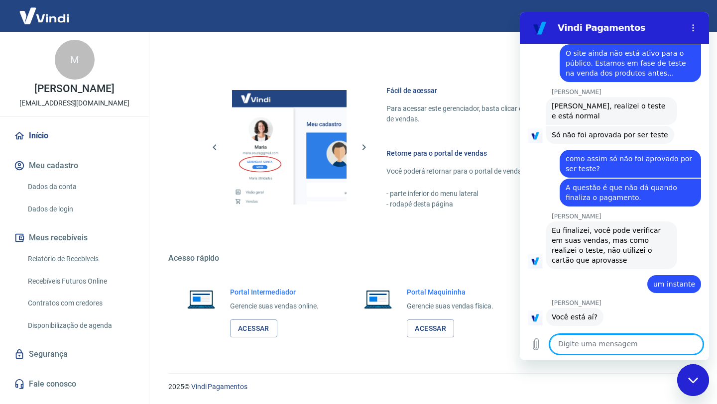
scroll to position [1216, 0]
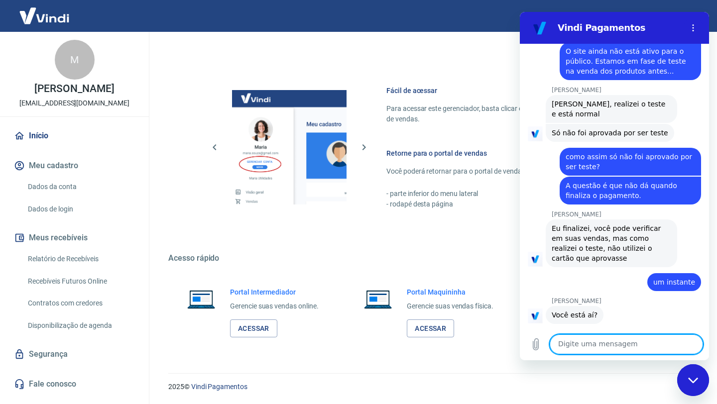
click at [577, 343] on textarea at bounding box center [625, 344] width 153 height 20
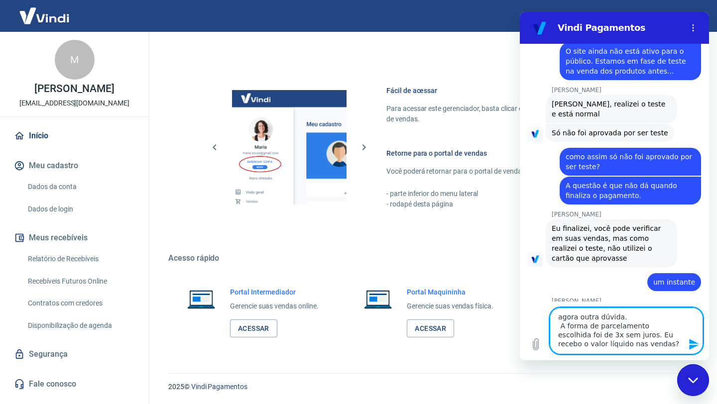
type textarea "agora outra dúvida. A forma de parcelamento escolhida foi de 3x sem juros. Eu r…"
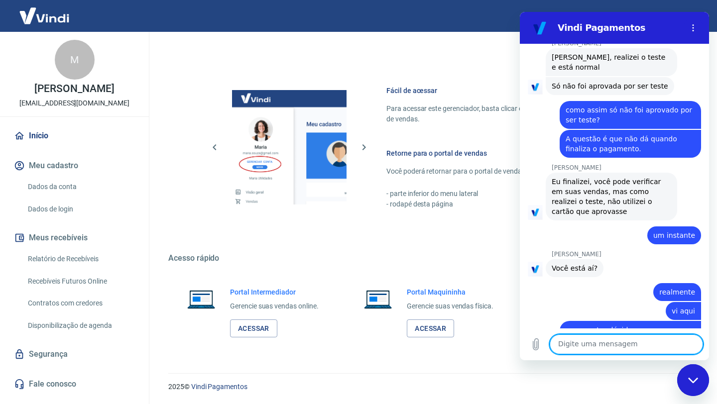
scroll to position [1264, 0]
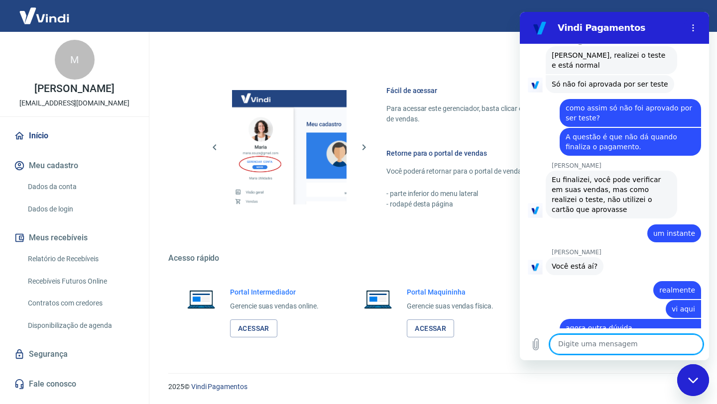
type textarea "O"
type textarea "i"
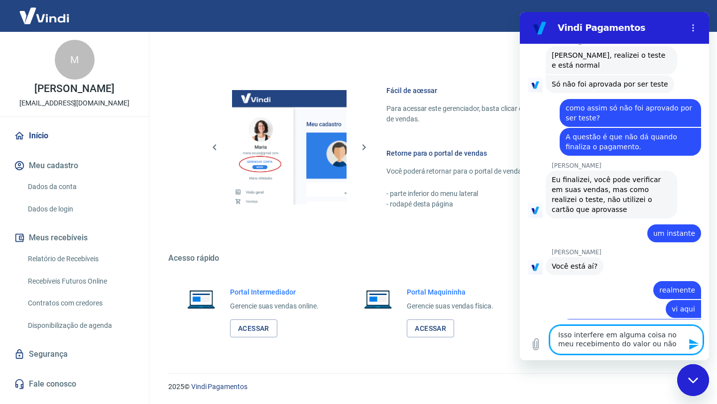
type textarea "Isso interfere em alguma coisa no meu recebimento do valor ou não?"
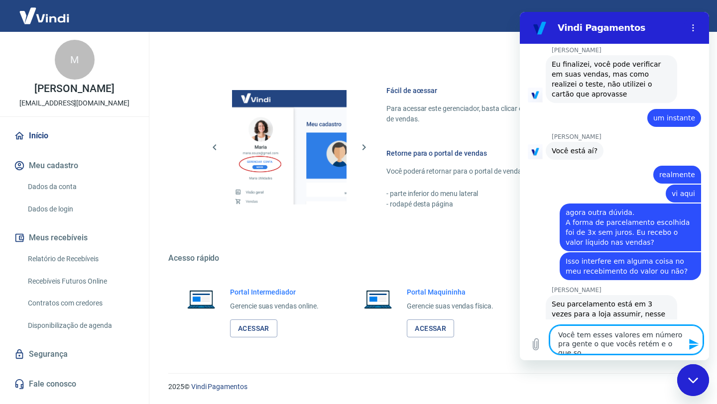
scroll to position [1381, 0]
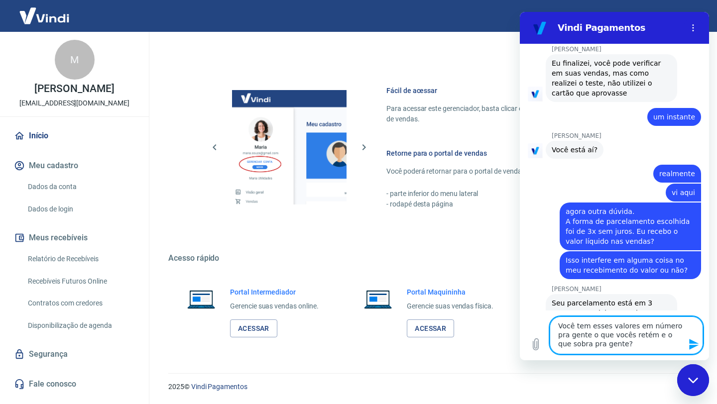
type textarea "Você tem esses valores em número pra gente o que vocês retém e o que sobra pra …"
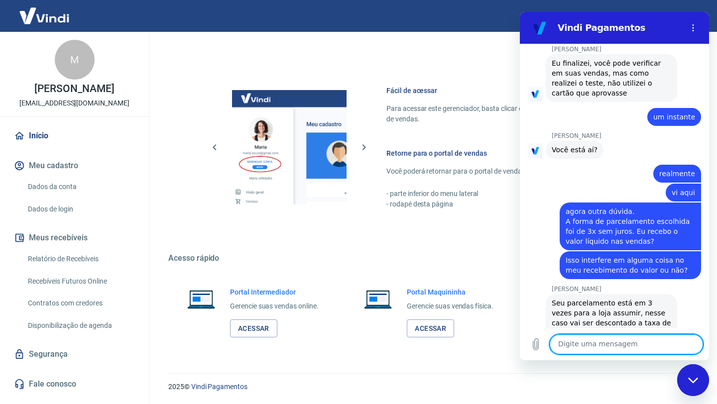
scroll to position [1429, 0]
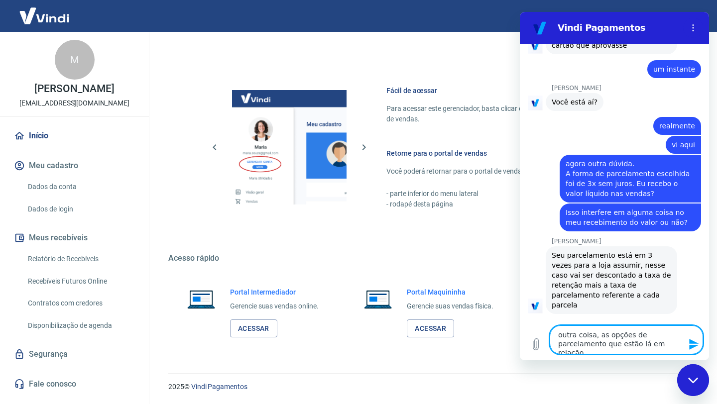
drag, startPoint x: 643, startPoint y: 345, endPoint x: 555, endPoint y: 343, distance: 88.1
click at [555, 343] on textarea "outra coisa, as opções de parcelamento que estão lá em relação" at bounding box center [625, 339] width 153 height 29
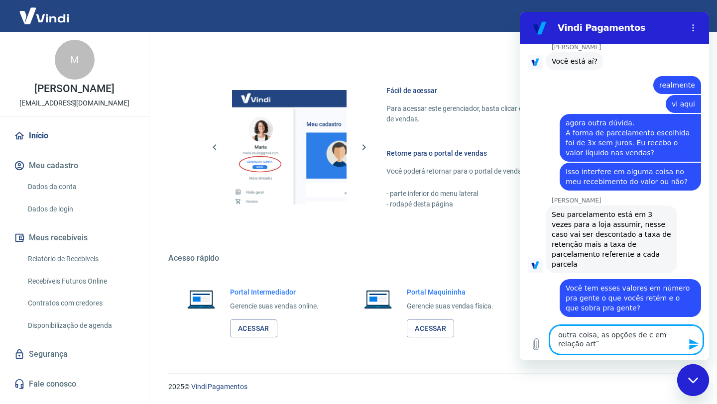
scroll to position [1471, 0]
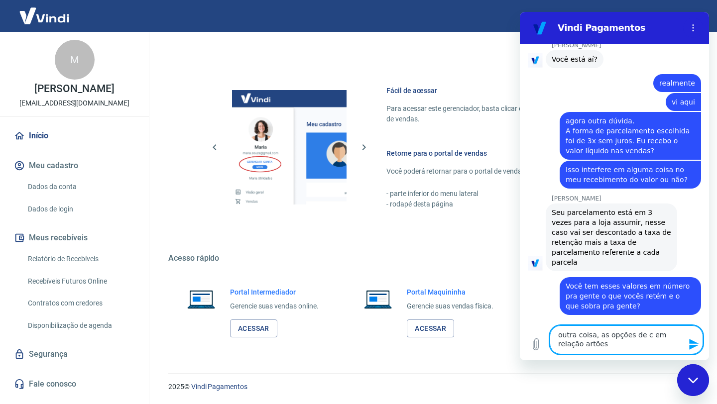
click at [585, 347] on textarea "outra coisa, as opções de c em relação artões" at bounding box center [625, 339] width 153 height 29
drag, startPoint x: 583, startPoint y: 346, endPoint x: 555, endPoint y: 346, distance: 27.9
click at [555, 346] on textarea "outra coisa, as opções de c em relação artões" at bounding box center [625, 339] width 153 height 29
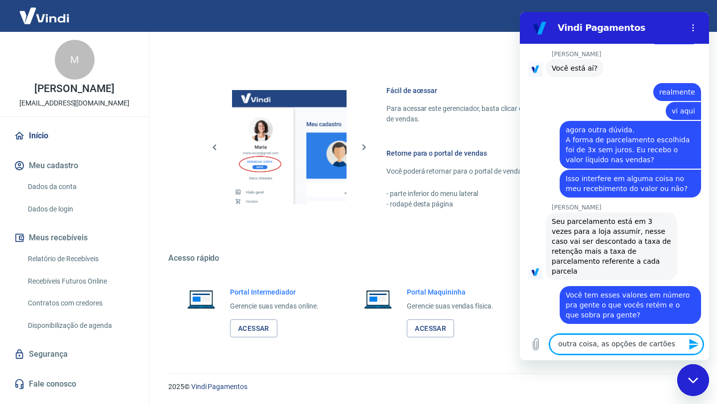
click at [670, 345] on textarea "outra coisa, as opções de cartões" at bounding box center [625, 344] width 153 height 20
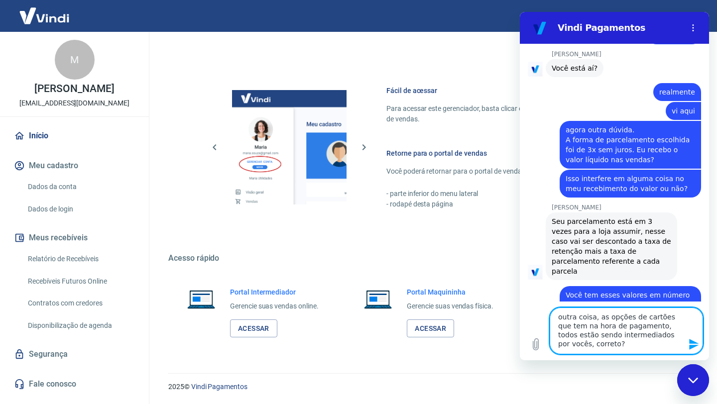
click at [603, 337] on textarea "outra coisa, as opções de cartões que tem na hora de pagamento, todos estão sen…" at bounding box center [625, 331] width 153 height 47
type textarea "outra coisa, as opções de cartões que tem na hora de pagamento, todos estão sen…"
click at [624, 343] on textarea "outra coisa, as opções de cartões que tem na hora de pagamento, todos estão sen…" at bounding box center [625, 331] width 153 height 47
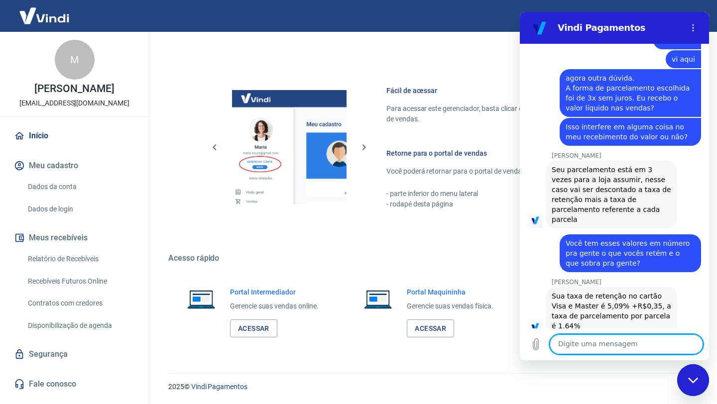
scroll to position [1516, 0]
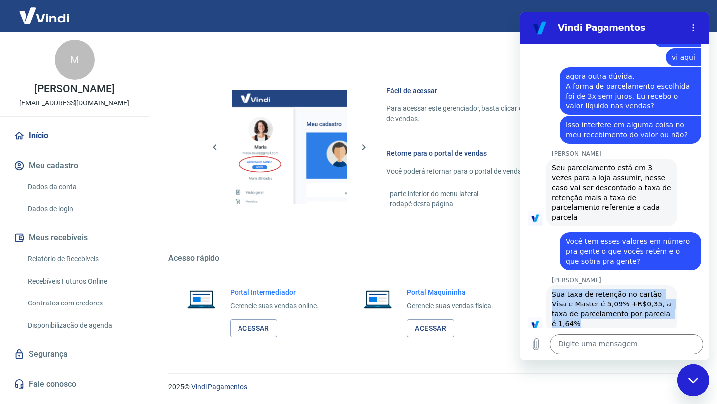
drag, startPoint x: 551, startPoint y: 237, endPoint x: 673, endPoint y: 253, distance: 123.0
click at [674, 285] on div "[PERSON_NAME] diz: Sua taxa de retenção no cartão Visa e Master é 5,09% +R$0,35…" at bounding box center [610, 309] width 131 height 48
copy span "Sua taxa de retenção no cartão Visa e Master é 5,09% +R$0,35, a taxa de parcela…"
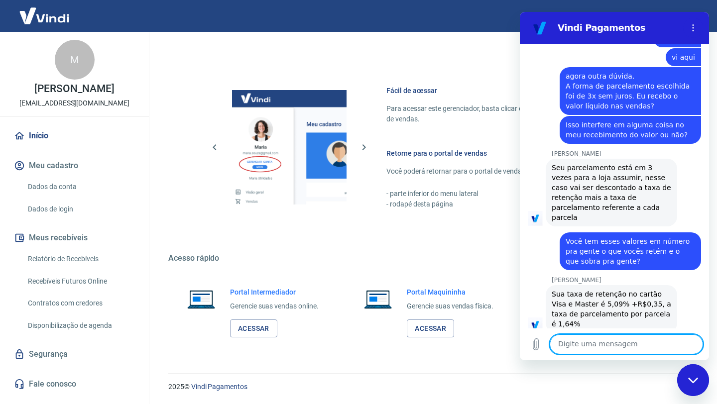
click at [595, 346] on textarea at bounding box center [625, 344] width 153 height 20
paste textarea "Sua taxa de retenção no cartão Visa e Master é 5,09% +R$0,35, a taxa de parcela…"
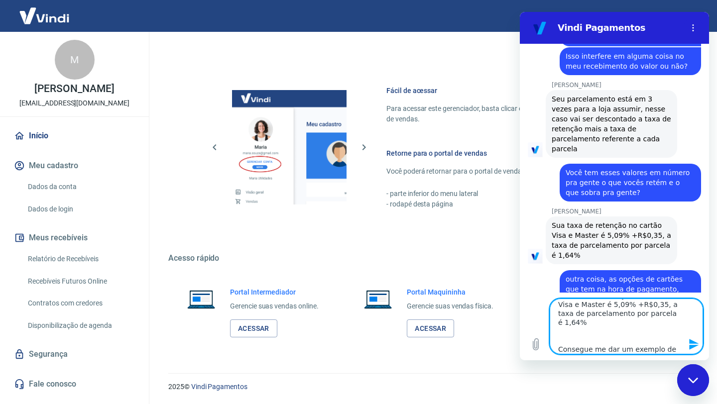
scroll to position [21, 0]
type textarea "Sua taxa de retenção no cartão Visa e Master é 5,09% +R$0,35, a taxa de parcela…"
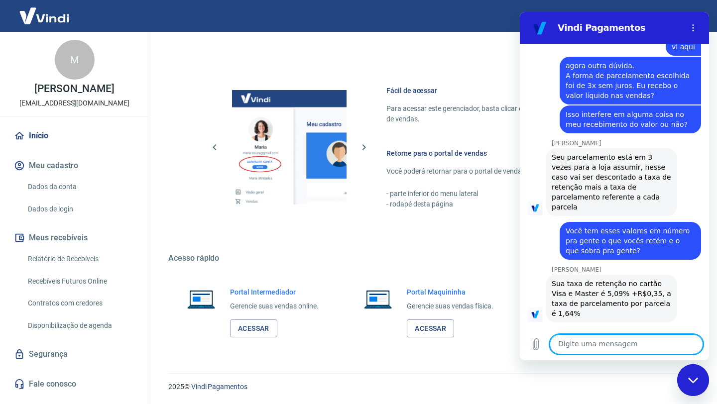
scroll to position [1526, 0]
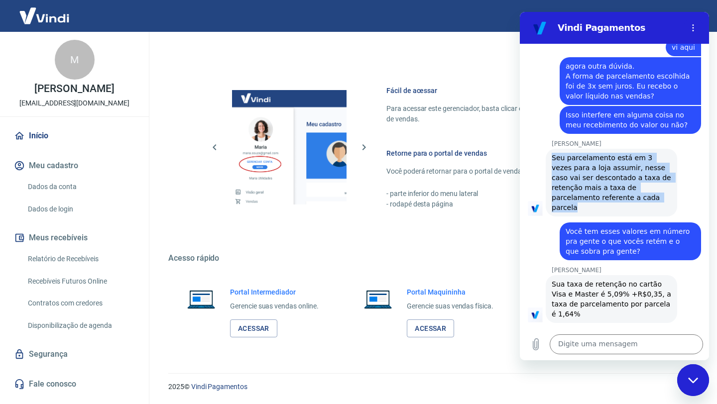
drag, startPoint x: 550, startPoint y: 110, endPoint x: 631, endPoint y: 152, distance: 91.9
click at [632, 153] on div "[PERSON_NAME] diz: Seu parcelamento está em 3 vezes para a loja assumir, nesse …" at bounding box center [610, 183] width 131 height 68
copy span "Seu parcelamento está em 3 vezes para a loja assumir, nesse caso vai ser descon…"
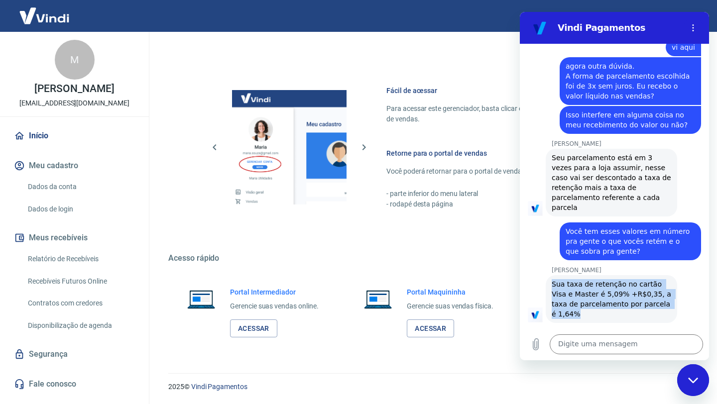
drag, startPoint x: 549, startPoint y: 223, endPoint x: 662, endPoint y: 244, distance: 115.0
click at [662, 275] on div "[PERSON_NAME] diz: Sua taxa de retenção no cartão Visa e Master é 5,09% +R$0,35…" at bounding box center [610, 299] width 131 height 48
copy span "Sua taxa de retenção no cartão Visa e Master é 5,09% +R$0,35, a taxa de parcela…"
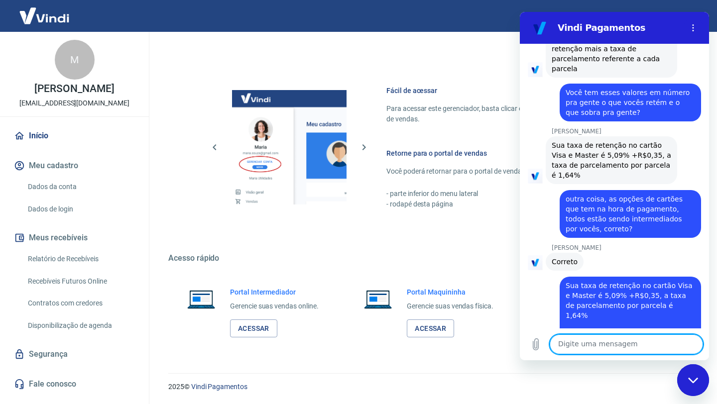
scroll to position [1676, 0]
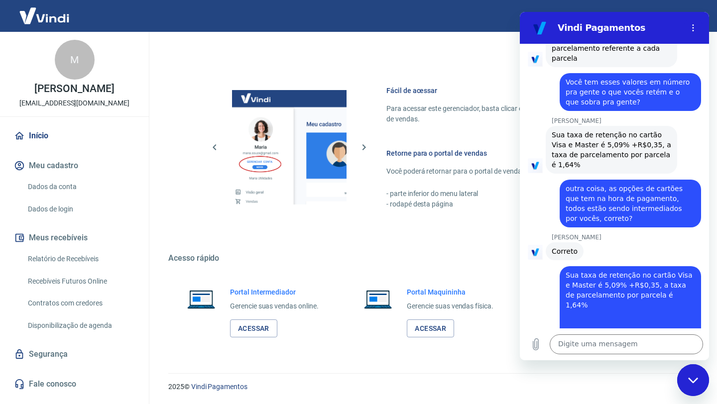
click at [544, 260] on div "diz: Sua taxa de retenção no cartão Visa e Master é 5,09% +R$0,35, a taxa de pa…" at bounding box center [610, 312] width 181 height 104
click at [579, 343] on textarea at bounding box center [625, 344] width 153 height 20
type textarea "beleza"
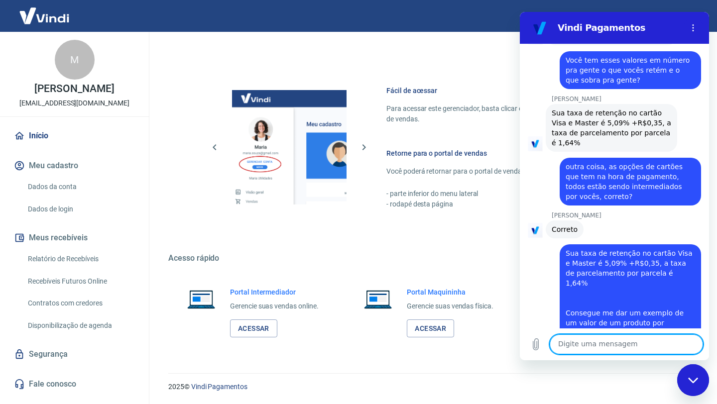
scroll to position [1699, 0]
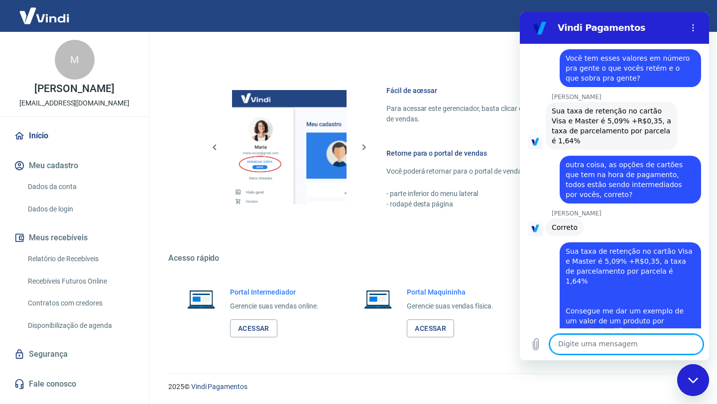
click at [692, 386] on div "Fechar janela de mensagens" at bounding box center [693, 380] width 30 height 30
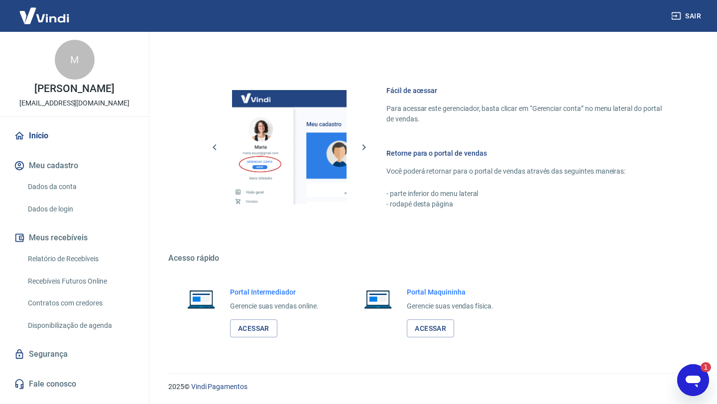
scroll to position [0, 0]
click at [702, 380] on div "Abrir janela de mensagens, 1 mensagem não lida" at bounding box center [693, 380] width 30 height 30
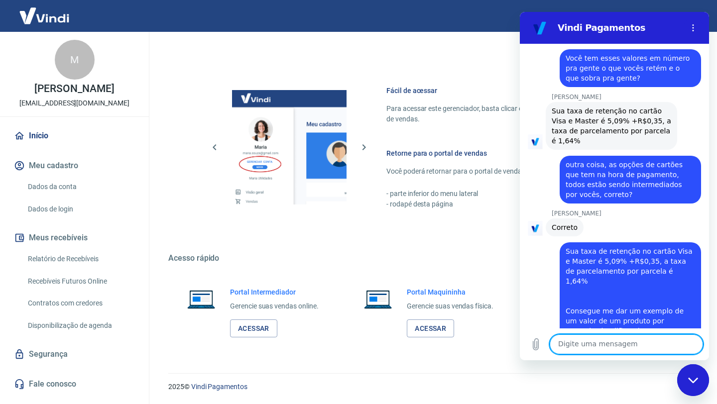
scroll to position [1818, 0]
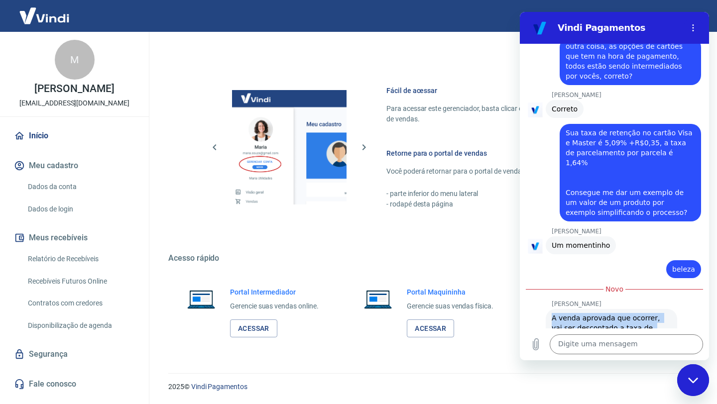
drag, startPoint x: 552, startPoint y: 239, endPoint x: 666, endPoint y: 310, distance: 133.8
click at [666, 310] on div "[PERSON_NAME] diz: A venda aprovada que ocorrer, vai ser descontado a taxa de t…" at bounding box center [610, 358] width 131 height 98
click at [687, 308] on div "[PERSON_NAME] diz: A venda aprovada que ocorrer, vai ser descontado a taxa de t…" at bounding box center [617, 357] width 181 height 99
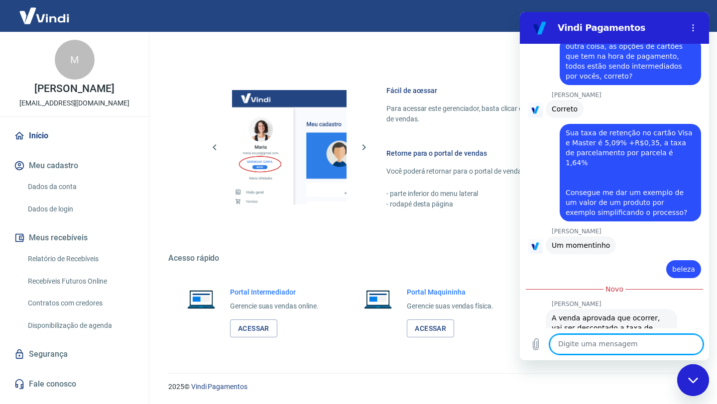
click at [590, 347] on textarea at bounding box center [625, 344] width 153 height 20
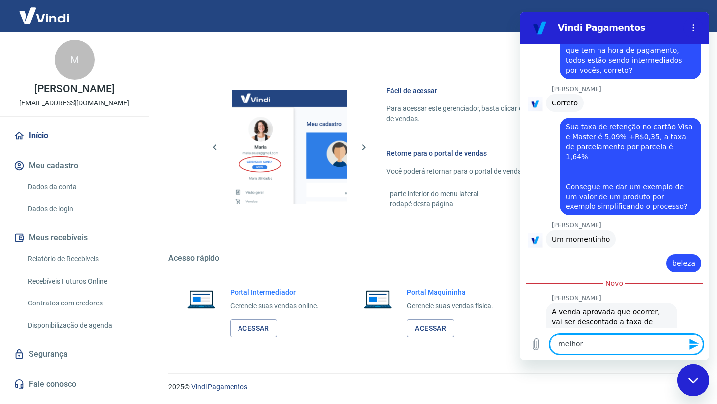
scroll to position [1823, 0]
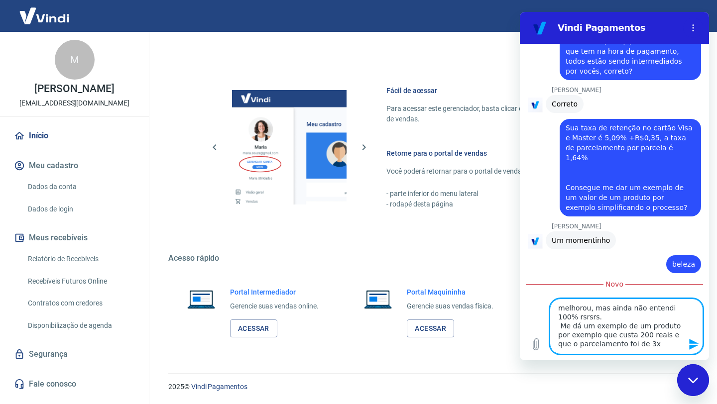
type textarea "melhorou, mas ainda não entendi 100% rsrsrs. Me dá um exemplo de um produto por…"
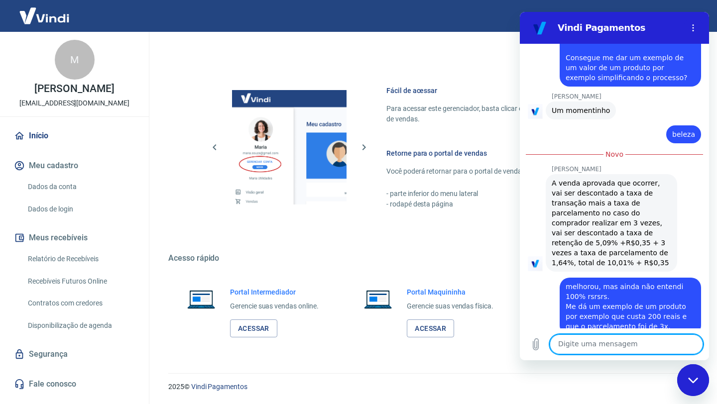
scroll to position [1954, 0]
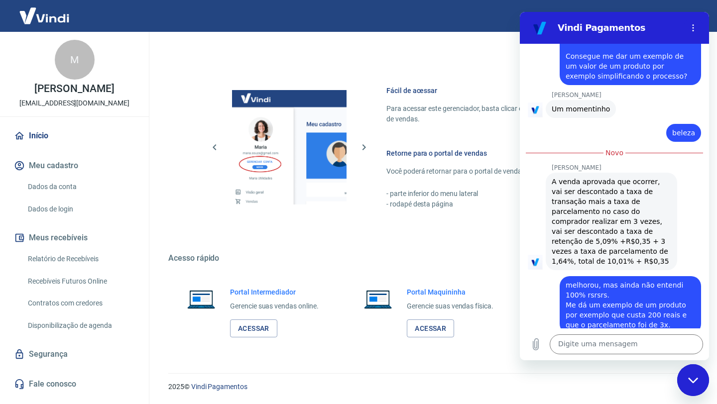
click at [535, 247] on div "19:03 [PERSON_NAME] diz: Olá, boa noite [PERSON_NAME] diz: Olá, [PERSON_NAME] !…" at bounding box center [614, 186] width 189 height 285
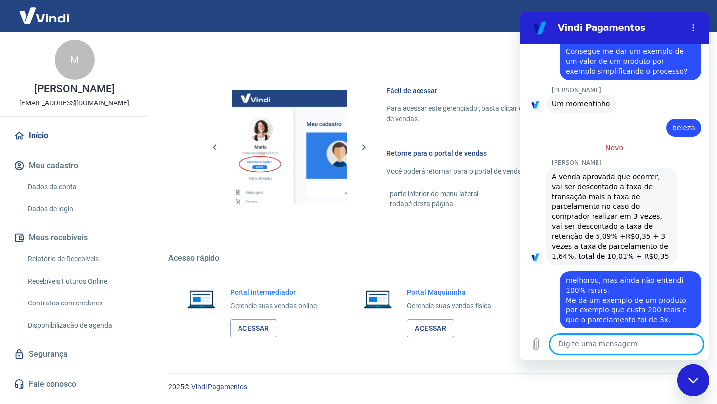
scroll to position [1955, 0]
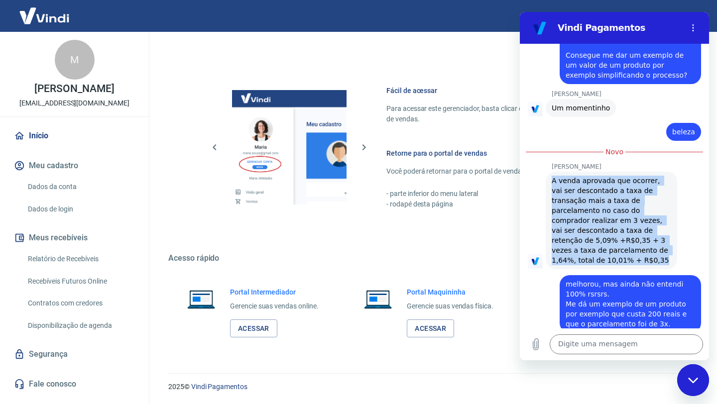
drag, startPoint x: 552, startPoint y: 104, endPoint x: 658, endPoint y: 174, distance: 126.7
click at [660, 173] on div "[PERSON_NAME] diz: A venda aprovada que ocorrer, vai ser descontado a taxa de t…" at bounding box center [610, 221] width 131 height 98
copy span "A venda aprovada que ocorrer, vai ser descontado a taxa de transação mais a tax…"
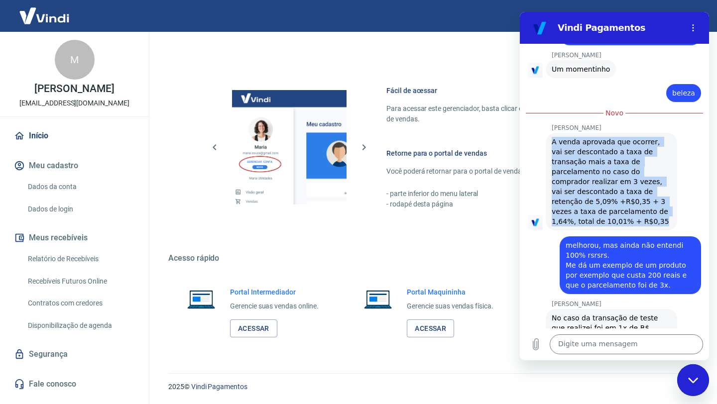
scroll to position [1998, 0]
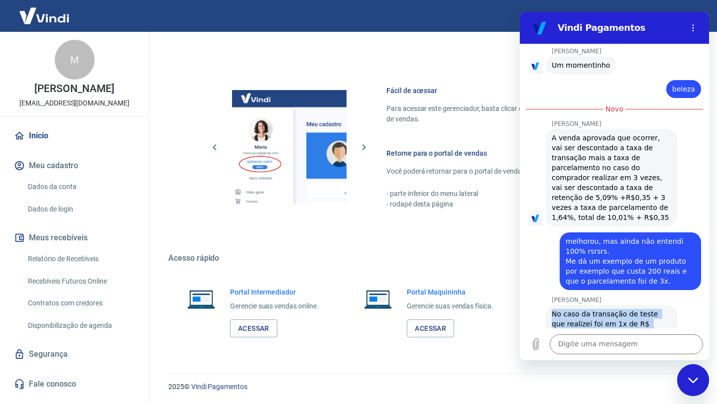
drag, startPoint x: 553, startPoint y: 223, endPoint x: 586, endPoint y: 304, distance: 87.1
click at [586, 306] on div "19:03 [PERSON_NAME] diz: Olá, boa noite [PERSON_NAME] diz: Olá, [PERSON_NAME] !…" at bounding box center [614, 186] width 189 height 285
copy div "No caso da transação de teste que realizei foi em 1x de R$ 216,99, só será desc…"
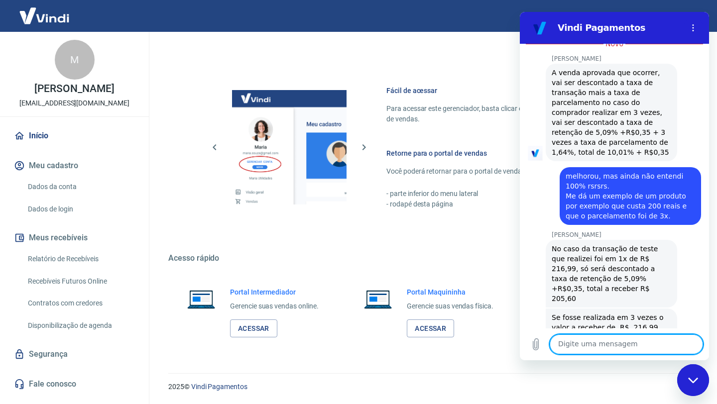
scroll to position [2092, 0]
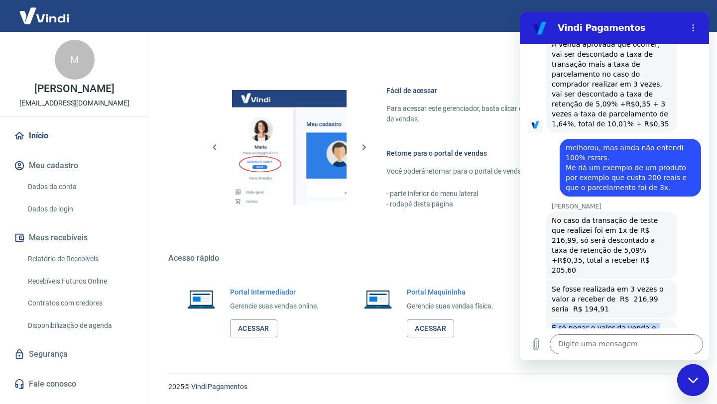
drag, startPoint x: 551, startPoint y: 231, endPoint x: 625, endPoint y: 315, distance: 111.7
click at [625, 319] on div "[PERSON_NAME] diz: É só pegar o valor da venda e descontar, caso o lojista faça…" at bounding box center [610, 368] width 131 height 98
copy span "É só pegar o valor da venda e descontar, caso o lojista faça um parcelamento ac…"
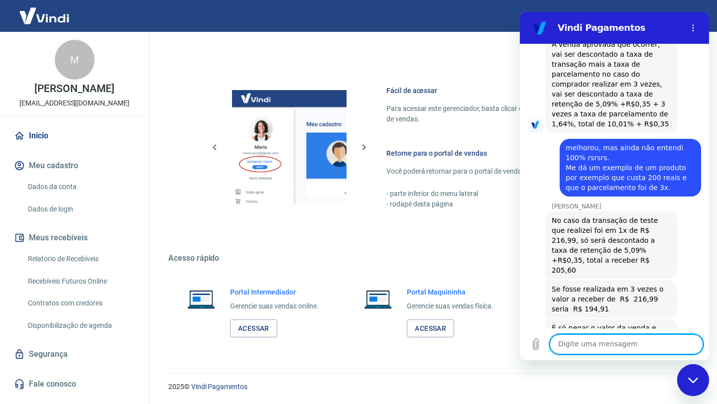
click at [603, 338] on textarea at bounding box center [625, 344] width 153 height 20
type textarea "perfeito!!"
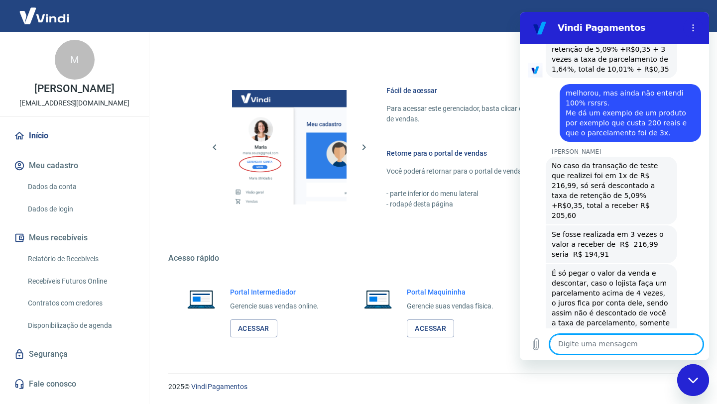
scroll to position [2148, 0]
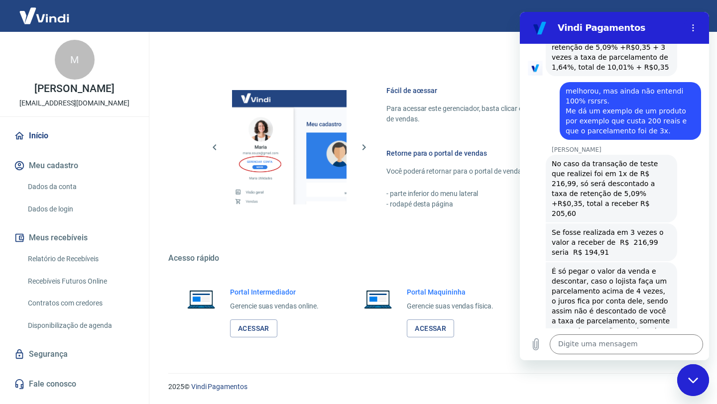
click at [604, 360] on div "diz: perfeito!!" at bounding box center [610, 372] width 181 height 24
click at [576, 343] on textarea at bounding box center [625, 344] width 153 height 20
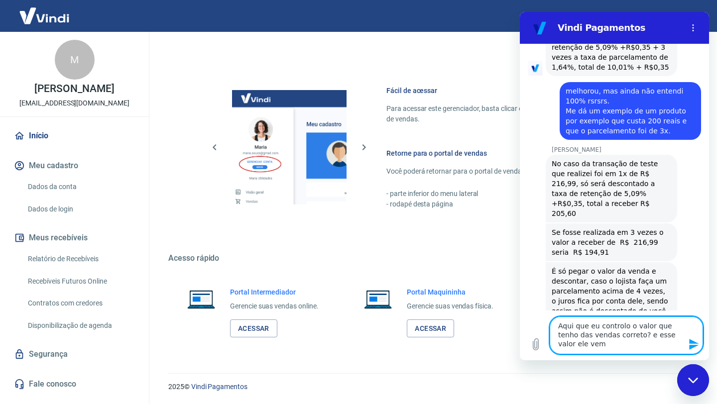
click at [589, 344] on textarea "Aqui que eu controlo o valor que tenho das vendas correto? e esse valor ele vem" at bounding box center [625, 335] width 153 height 38
type textarea "Aqui que eu controlo o valor que tenho das vendas correto? e esse valor ele vem…"
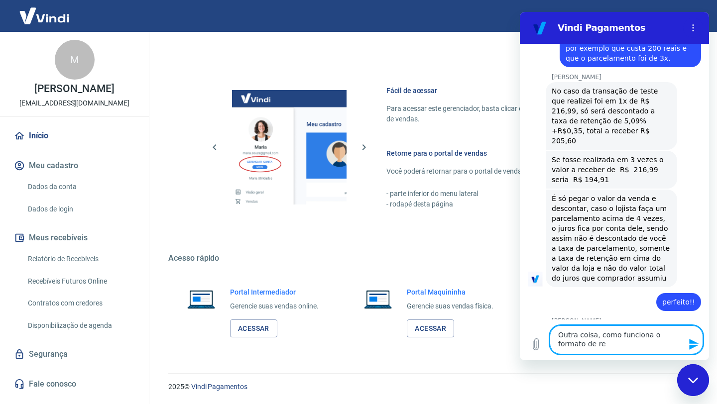
scroll to position [2220, 0]
type textarea "Outra coisa, como funciona o formato de recebimento desses valores também?"
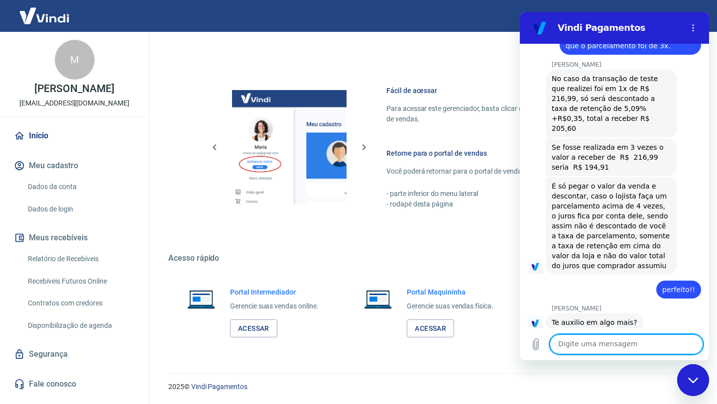
scroll to position [2250, 0]
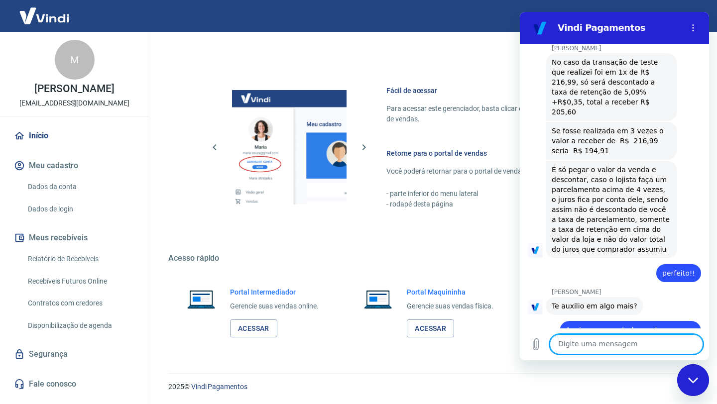
click at [685, 382] on div "Fechar janela de mensagens" at bounding box center [693, 380] width 30 height 30
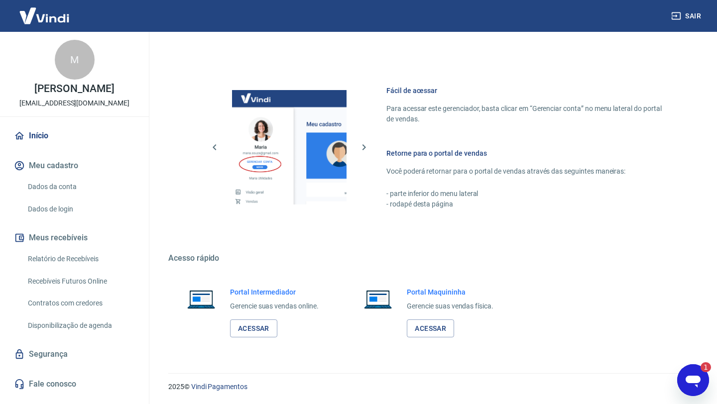
scroll to position [0, 0]
click at [696, 389] on div "Abrir janela de mensagens, 1 mensagem não lida" at bounding box center [693, 380] width 30 height 30
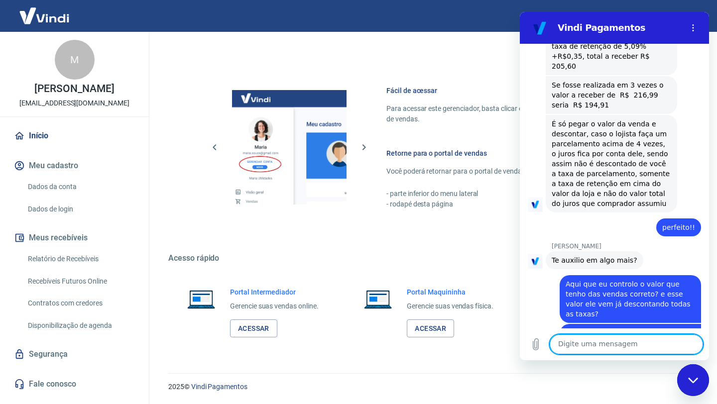
scroll to position [2279, 0]
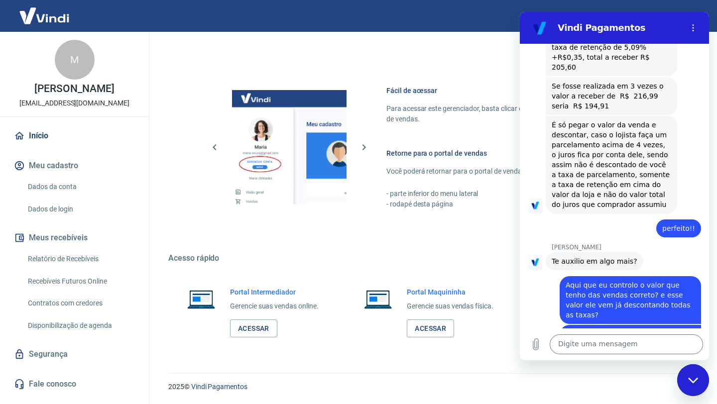
drag, startPoint x: 609, startPoint y: 302, endPoint x: 549, endPoint y: 287, distance: 61.1
click at [549, 394] on div "[PERSON_NAME] diz: Cada transação é descontado as taxas de retenção" at bounding box center [610, 408] width 131 height 28
copy span "Cada transação é descontado as taxas de retenção"
click at [570, 347] on textarea at bounding box center [625, 344] width 153 height 20
paste textarea "Cada transação é descontado as taxas de retenção"
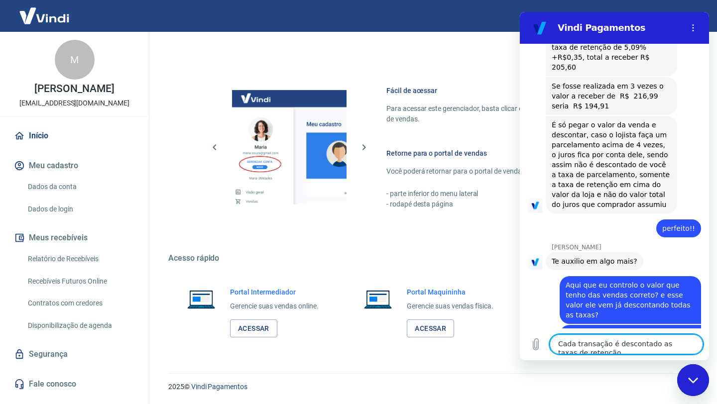
scroll to position [2280, 0]
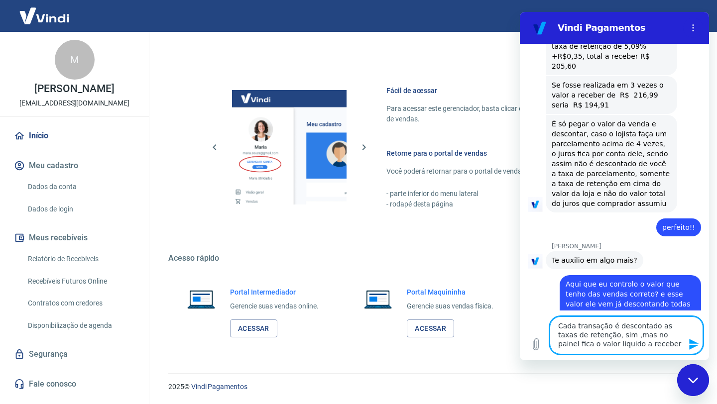
type textarea "Cada transação é descontado as taxas de retenção, sim ,mas no painel fica o val…"
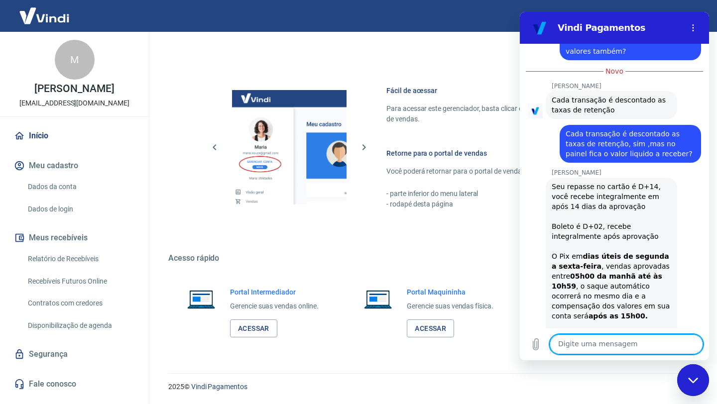
scroll to position [2598, 0]
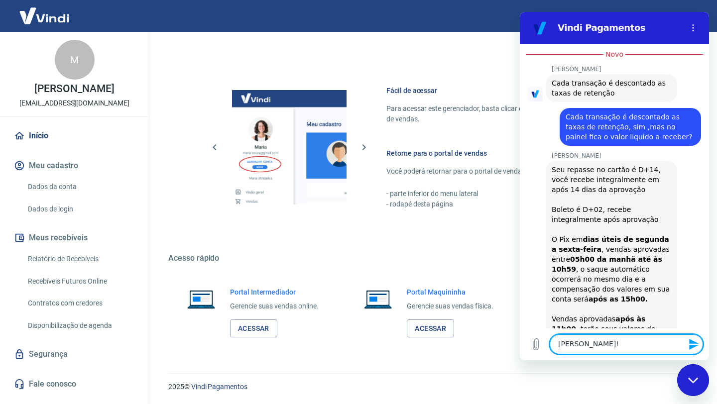
type textarea "Beleza!!"
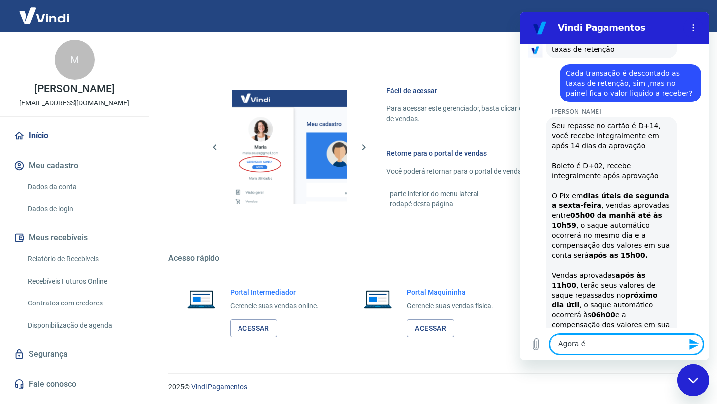
scroll to position [2641, 0]
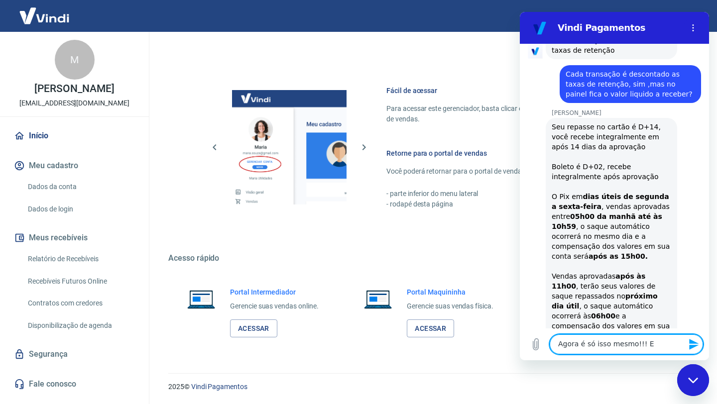
type textarea "Agora é só isso mesmo!!!"
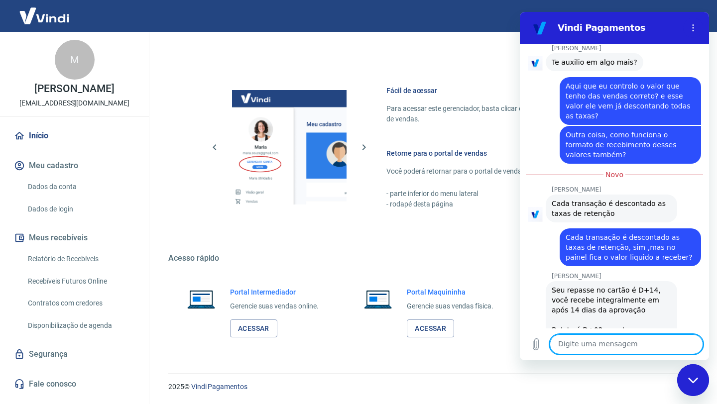
scroll to position [2493, 0]
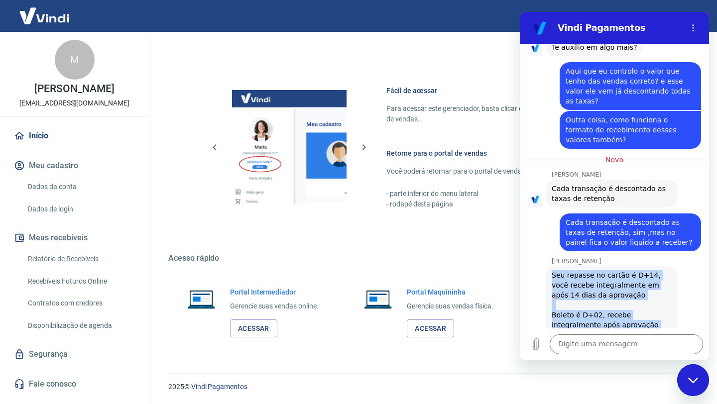
drag, startPoint x: 552, startPoint y: 166, endPoint x: 626, endPoint y: 283, distance: 138.2
click at [626, 283] on div "Seu repasse no cartão é D+14, você recebe integralmente em após 14 dias da apro…" at bounding box center [610, 379] width 119 height 219
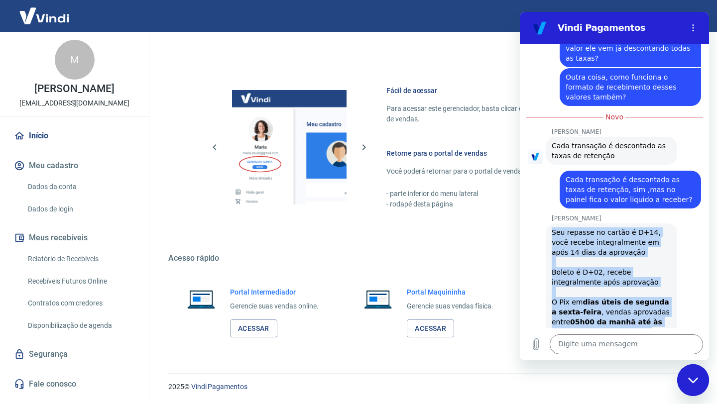
scroll to position [2537, 0]
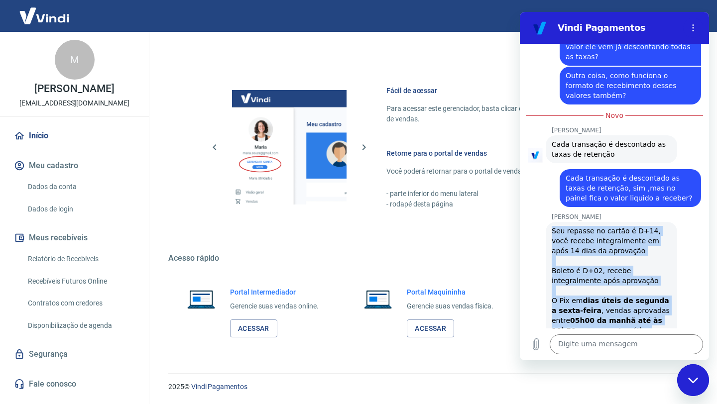
click at [553, 226] on div "Seu repasse no cartão é D+14, você recebe integralmente em após 14 dias da apro…" at bounding box center [610, 335] width 119 height 219
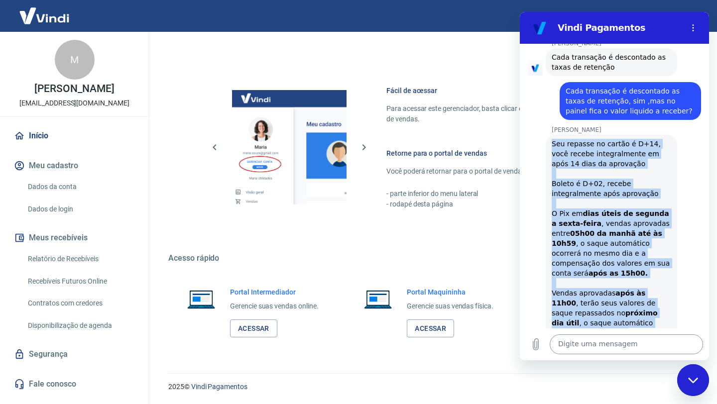
scroll to position [2641, 0]
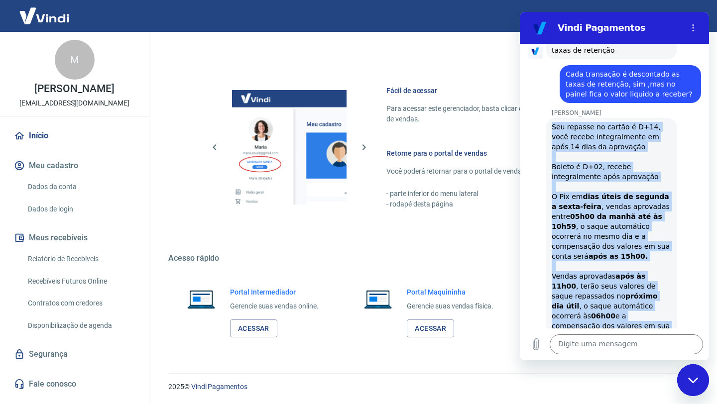
drag, startPoint x: 552, startPoint y: 120, endPoint x: 606, endPoint y: 232, distance: 123.7
click at [606, 232] on div "[PERSON_NAME] diz: Seu repasse no cartão é D+14, você recebe integralmente em a…" at bounding box center [610, 231] width 131 height 227
copy div "Seu repasse no cartão é D+14, você recebe integralmente em após 14 dias da apro…"
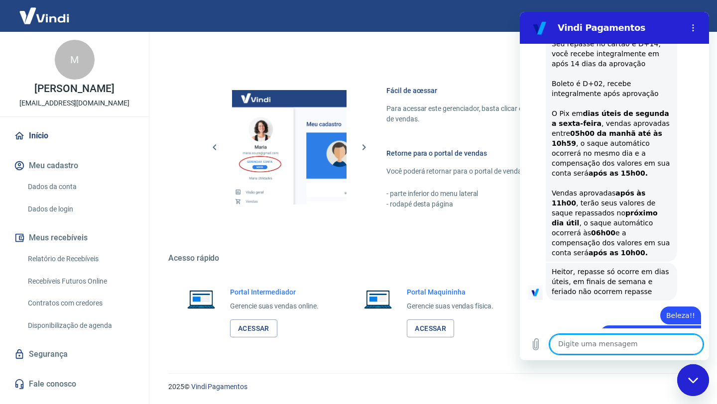
scroll to position [2799, 0]
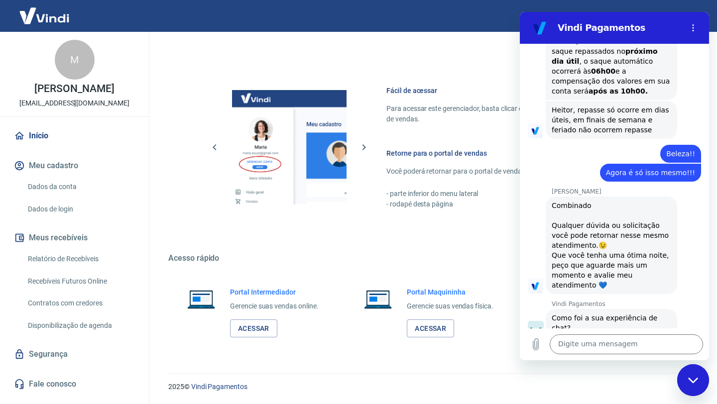
scroll to position [2885, 0]
type input "Excelente atendimento"
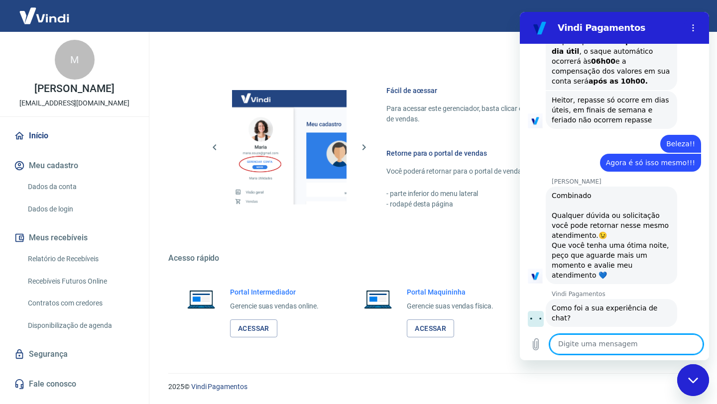
scroll to position [2898, 0]
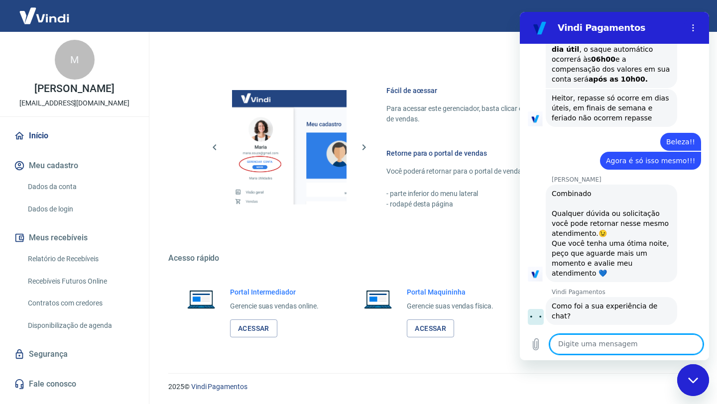
click at [683, 387] on div "Fechar janela de mensagens" at bounding box center [693, 380] width 30 height 30
